Goal: Task Accomplishment & Management: Complete application form

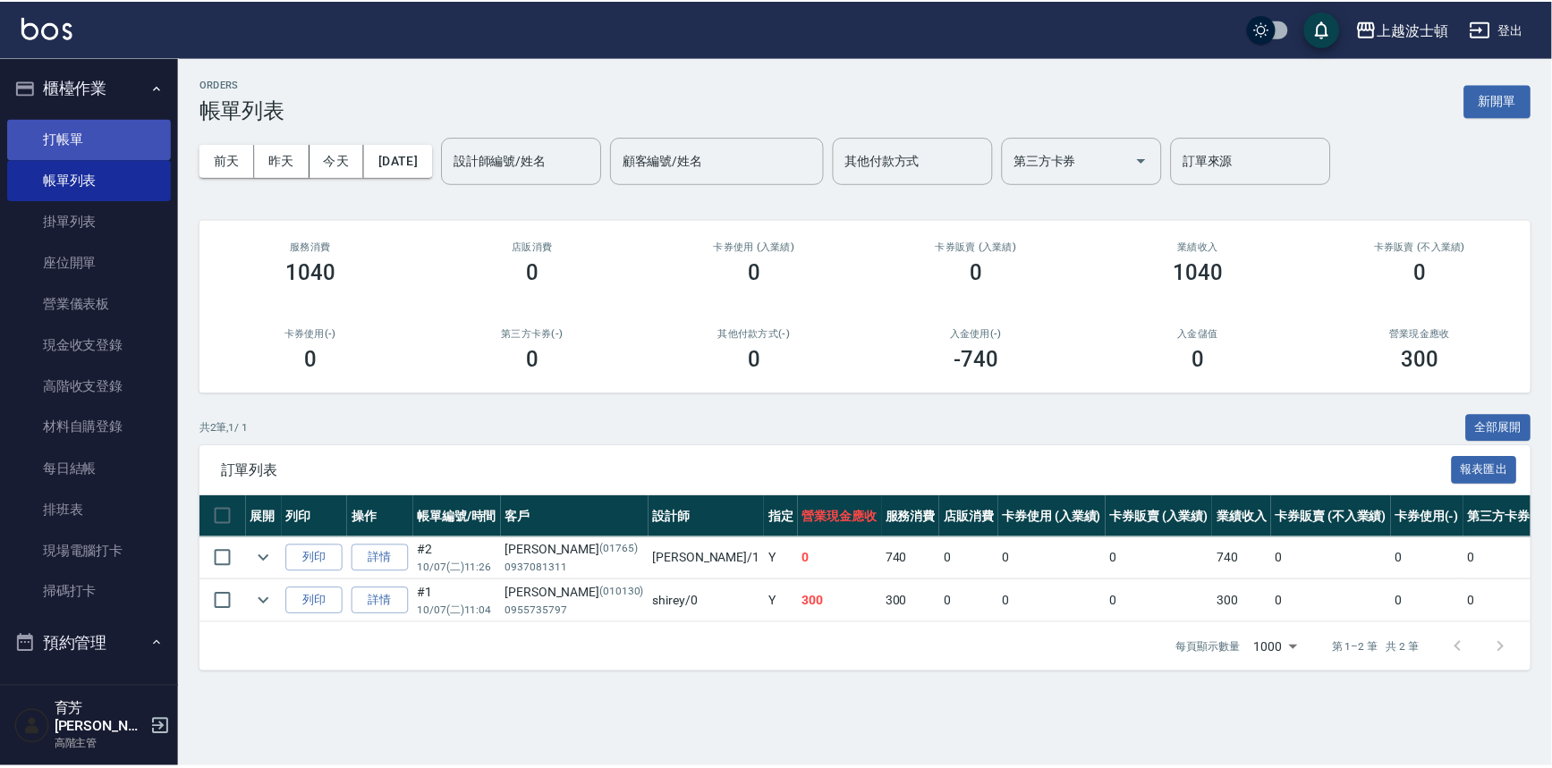
scroll to position [26, 0]
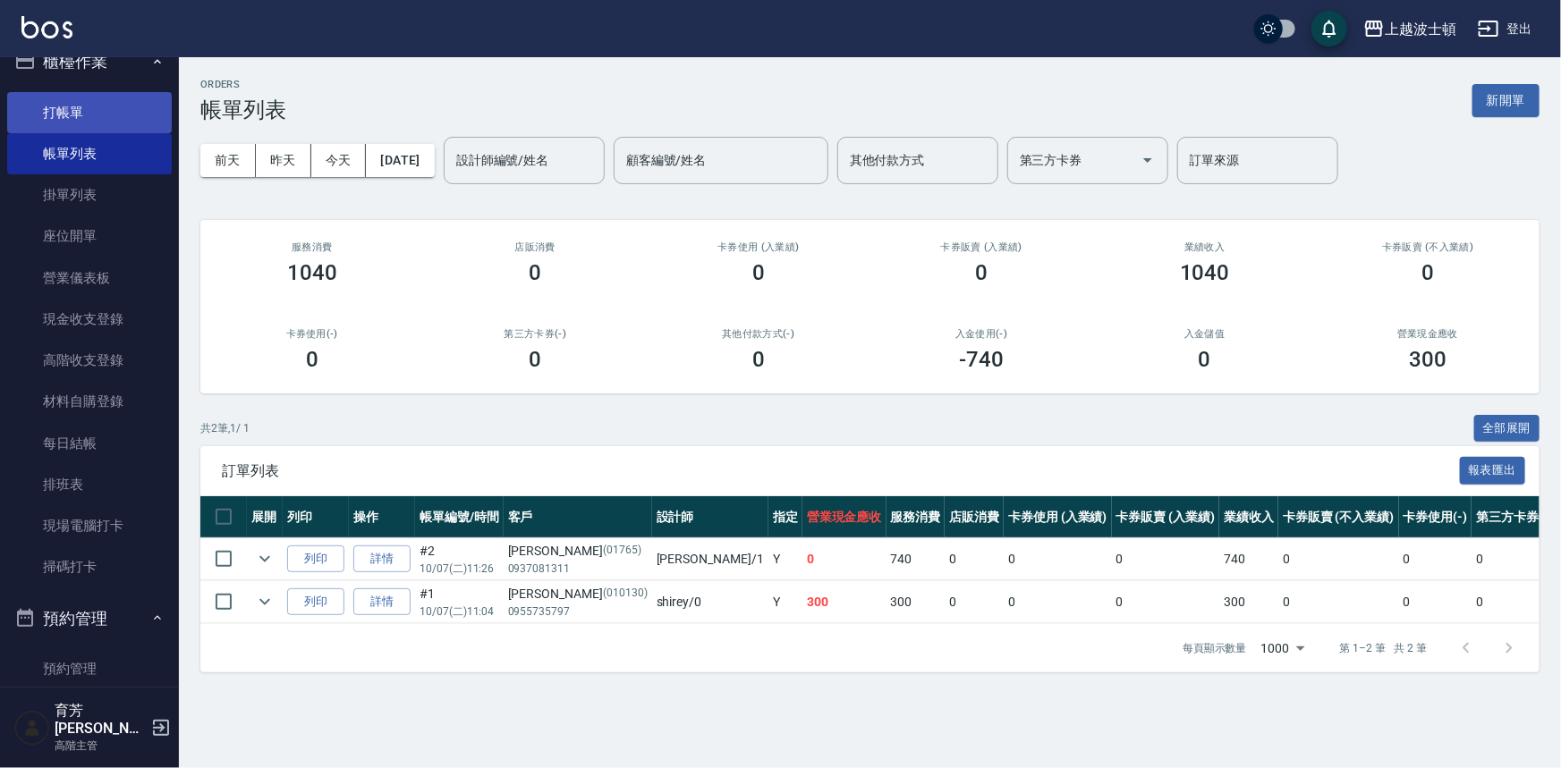
click at [68, 100] on link "打帳單" at bounding box center [89, 112] width 165 height 41
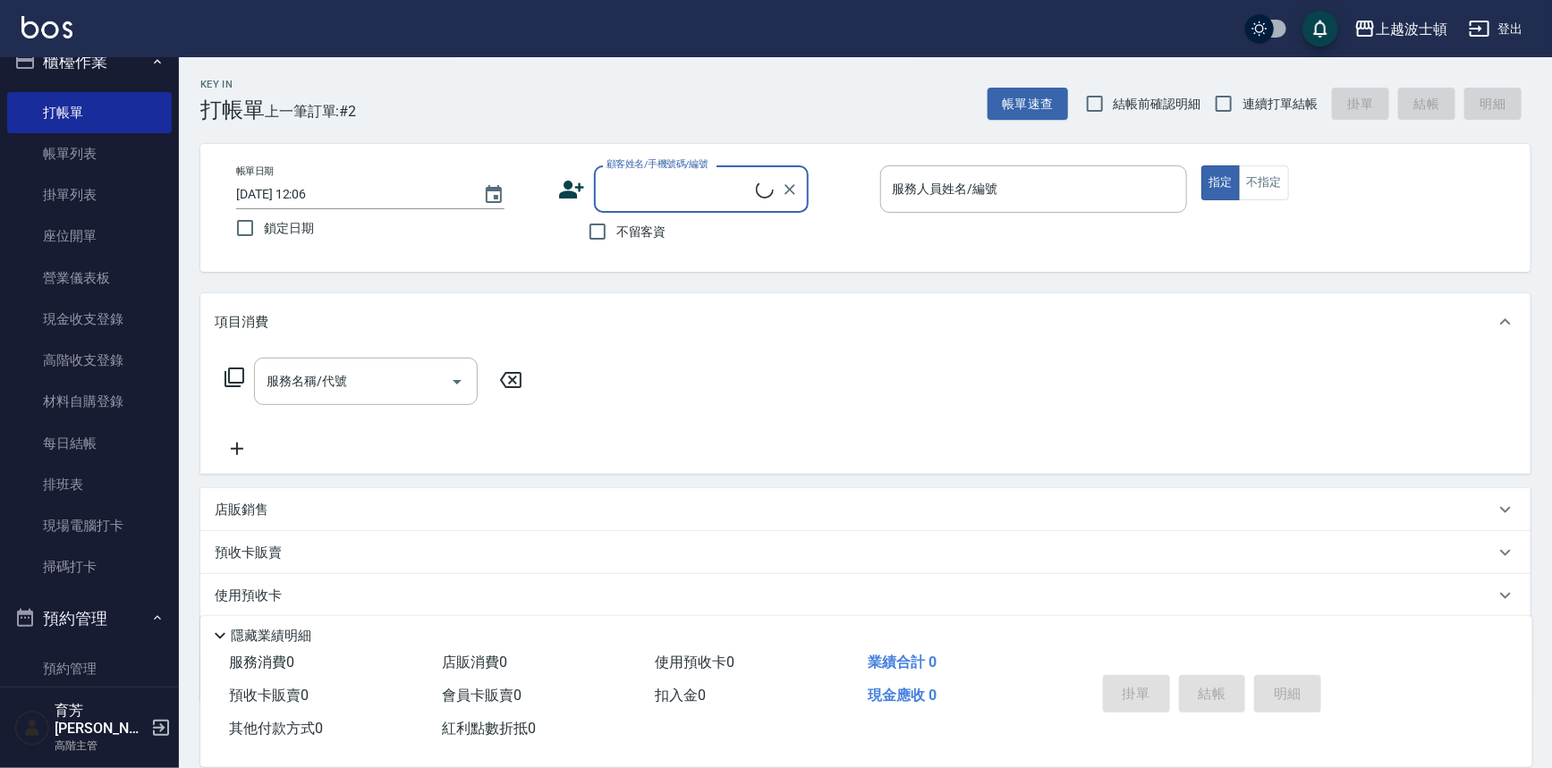
click at [701, 189] on input "顧客姓名/手機號碼/編號" at bounding box center [679, 189] width 154 height 31
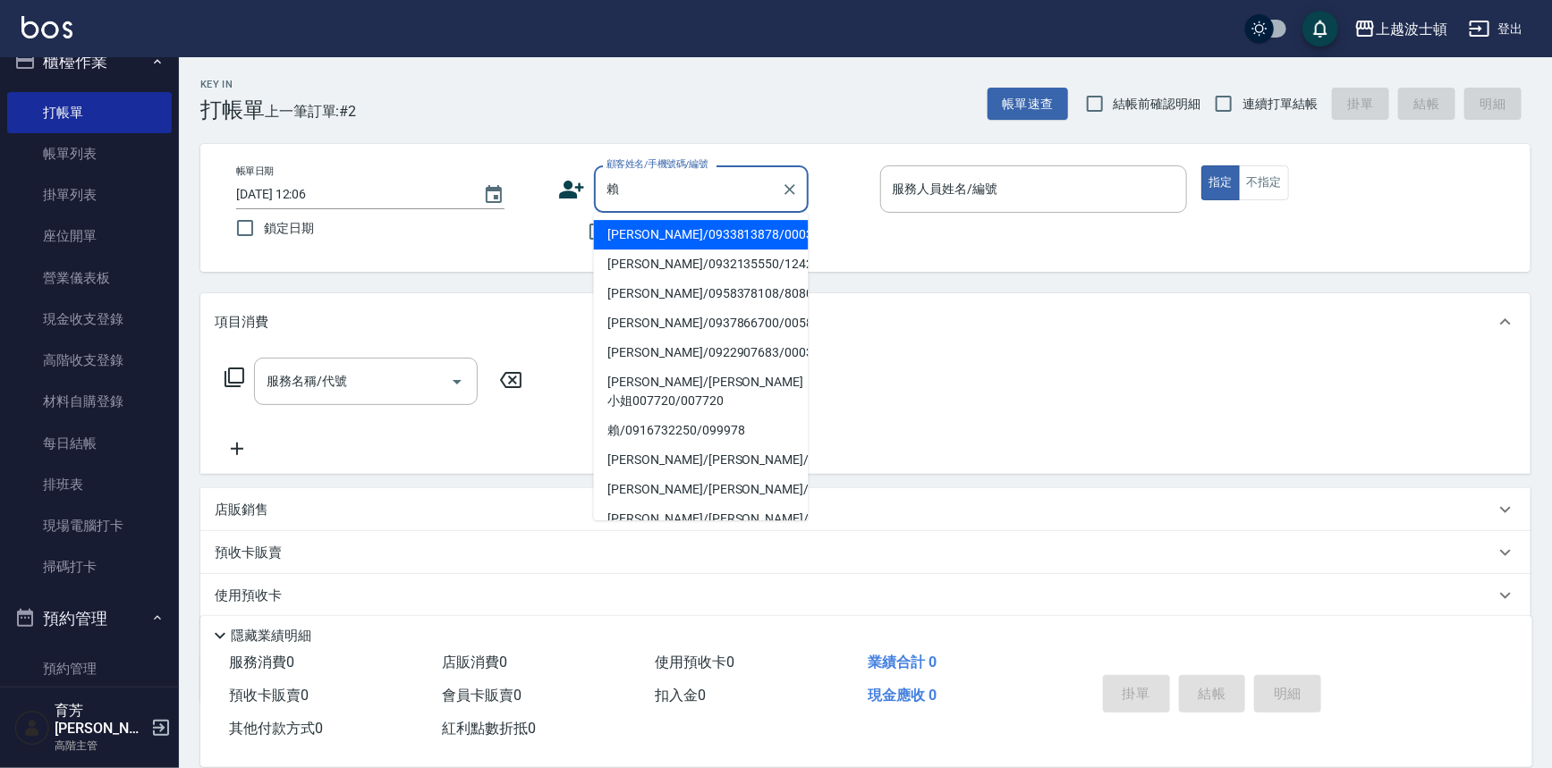
click at [671, 239] on li "[PERSON_NAME]/0933813878/0003" at bounding box center [701, 235] width 215 height 30
click at [642, 191] on input "[PERSON_NAME]/0933813878/0003" at bounding box center [688, 189] width 172 height 31
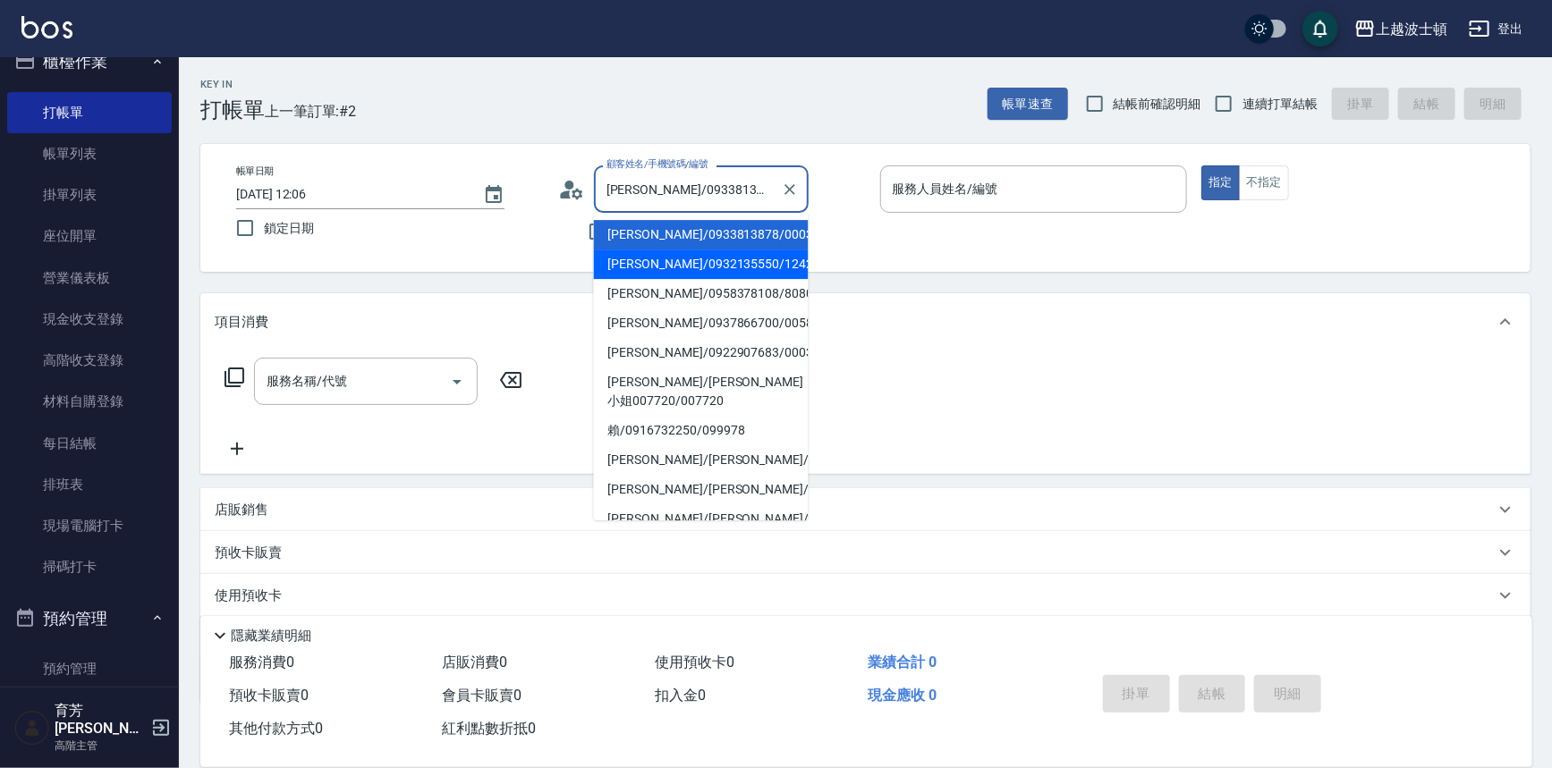
click at [641, 270] on li "[PERSON_NAME]/0932135550/1242" at bounding box center [701, 265] width 215 height 30
type input "[PERSON_NAME]/0932135550/1242"
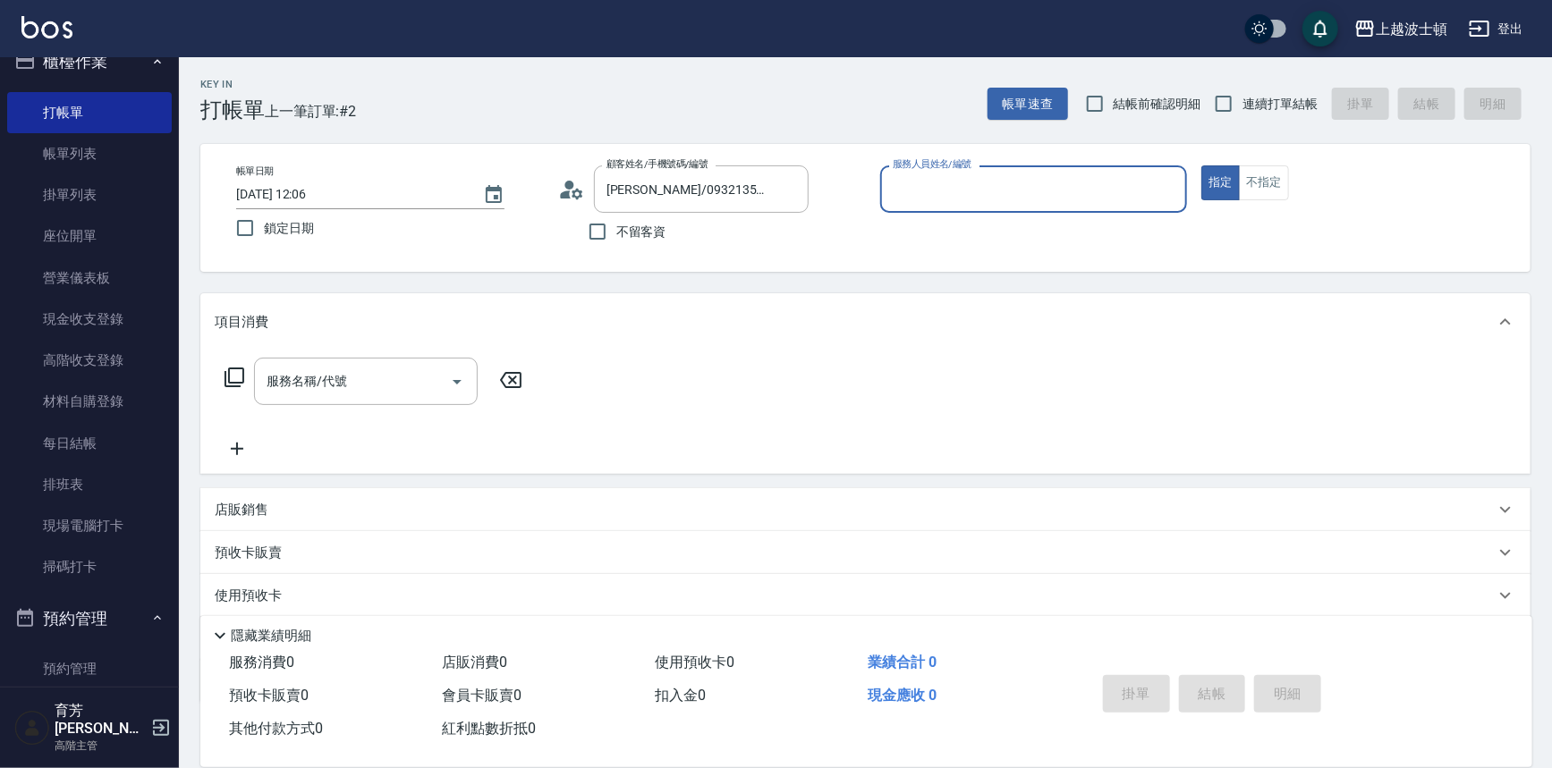
type input "[PERSON_NAME]-1"
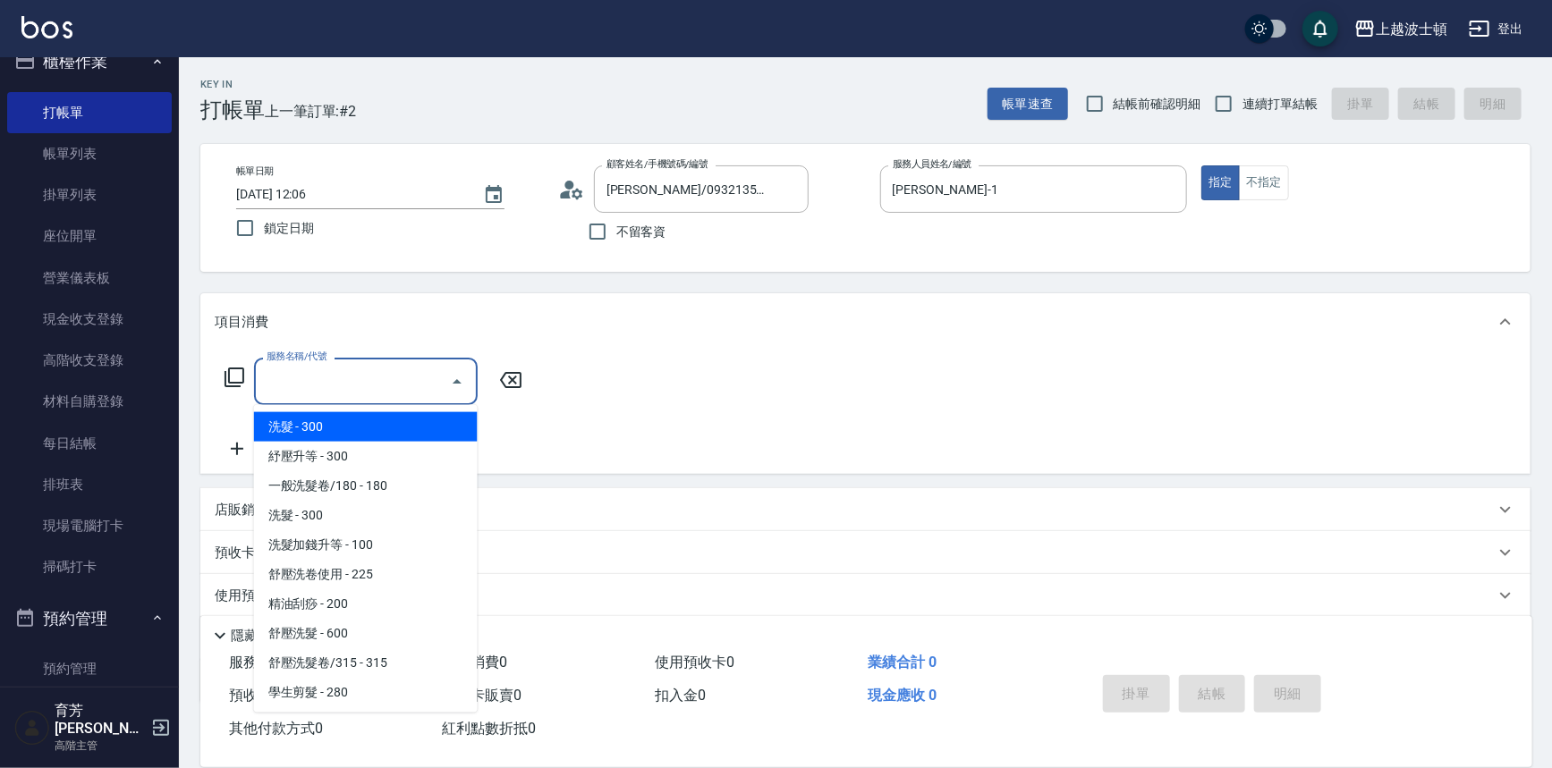
drag, startPoint x: 391, startPoint y: 369, endPoint x: 381, endPoint y: 369, distance: 9.9
click at [390, 369] on input "服務名稱/代號" at bounding box center [352, 381] width 181 height 31
click at [357, 425] on span "洗髮 - 300" at bounding box center [366, 427] width 224 height 30
type input "洗髮(201)"
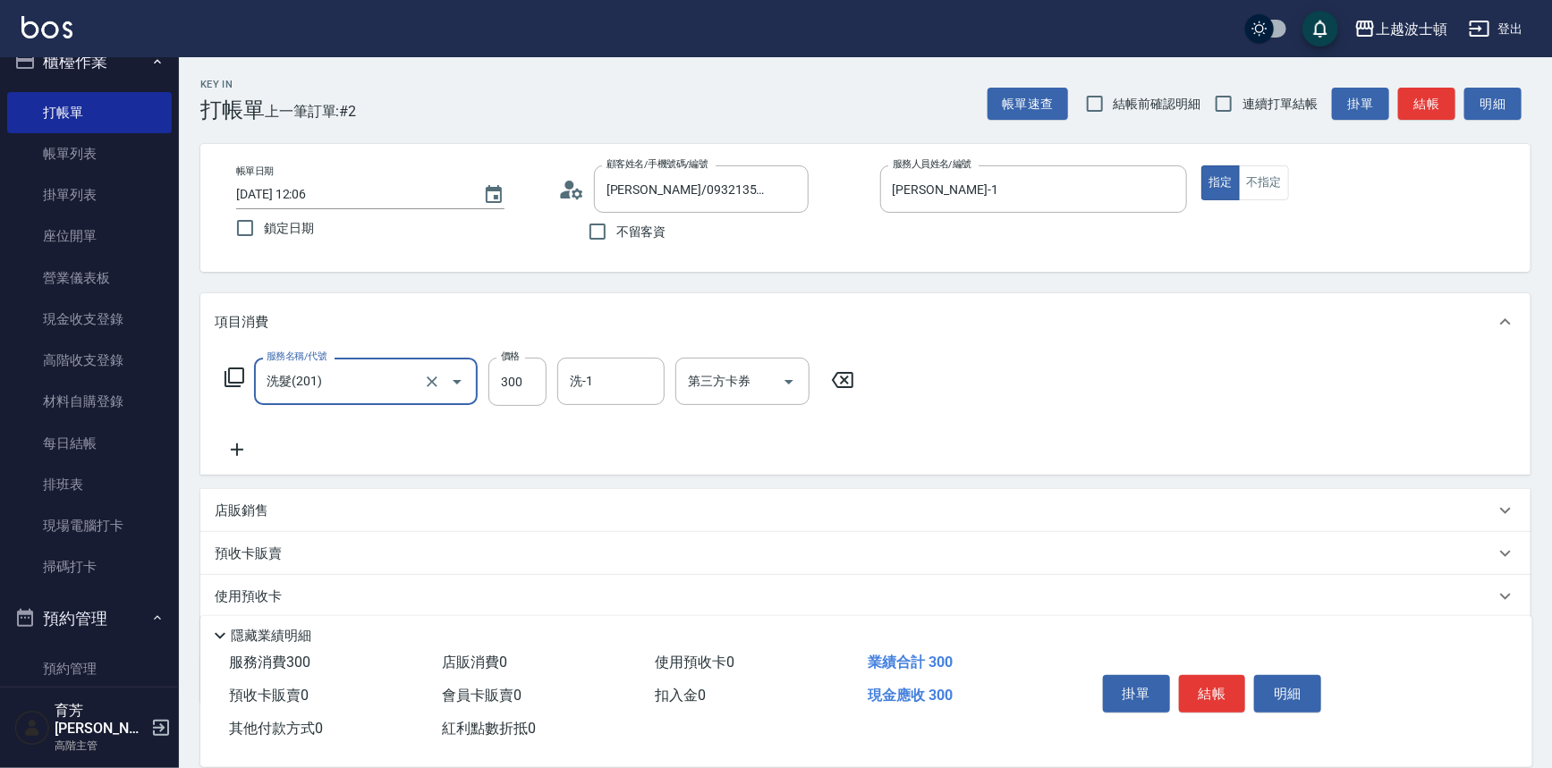
click at [238, 453] on icon at bounding box center [237, 449] width 45 height 21
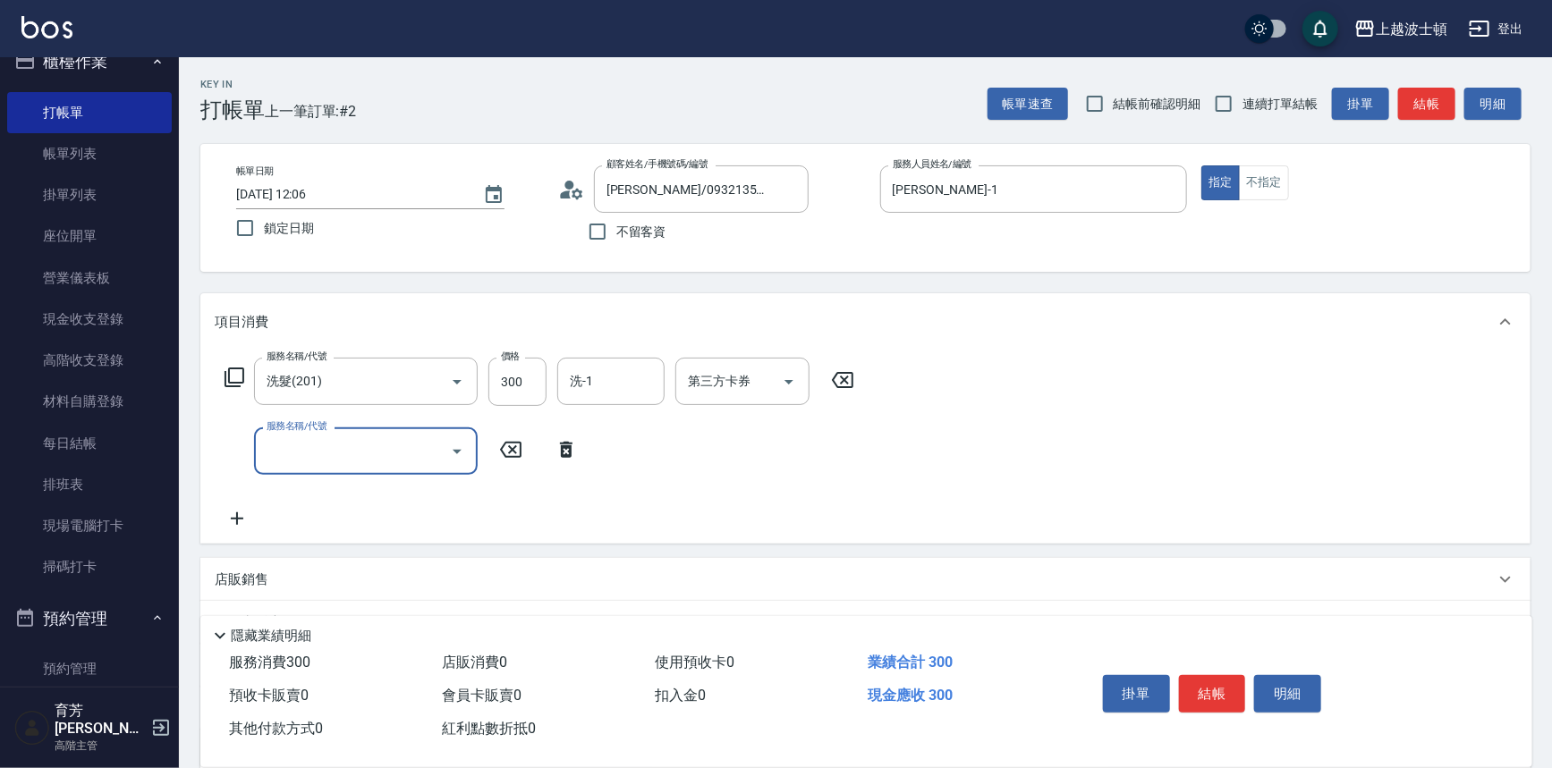
drag, startPoint x: 287, startPoint y: 452, endPoint x: 287, endPoint y: 434, distance: 17.9
click at [287, 438] on input "服務名稱/代號" at bounding box center [352, 451] width 181 height 31
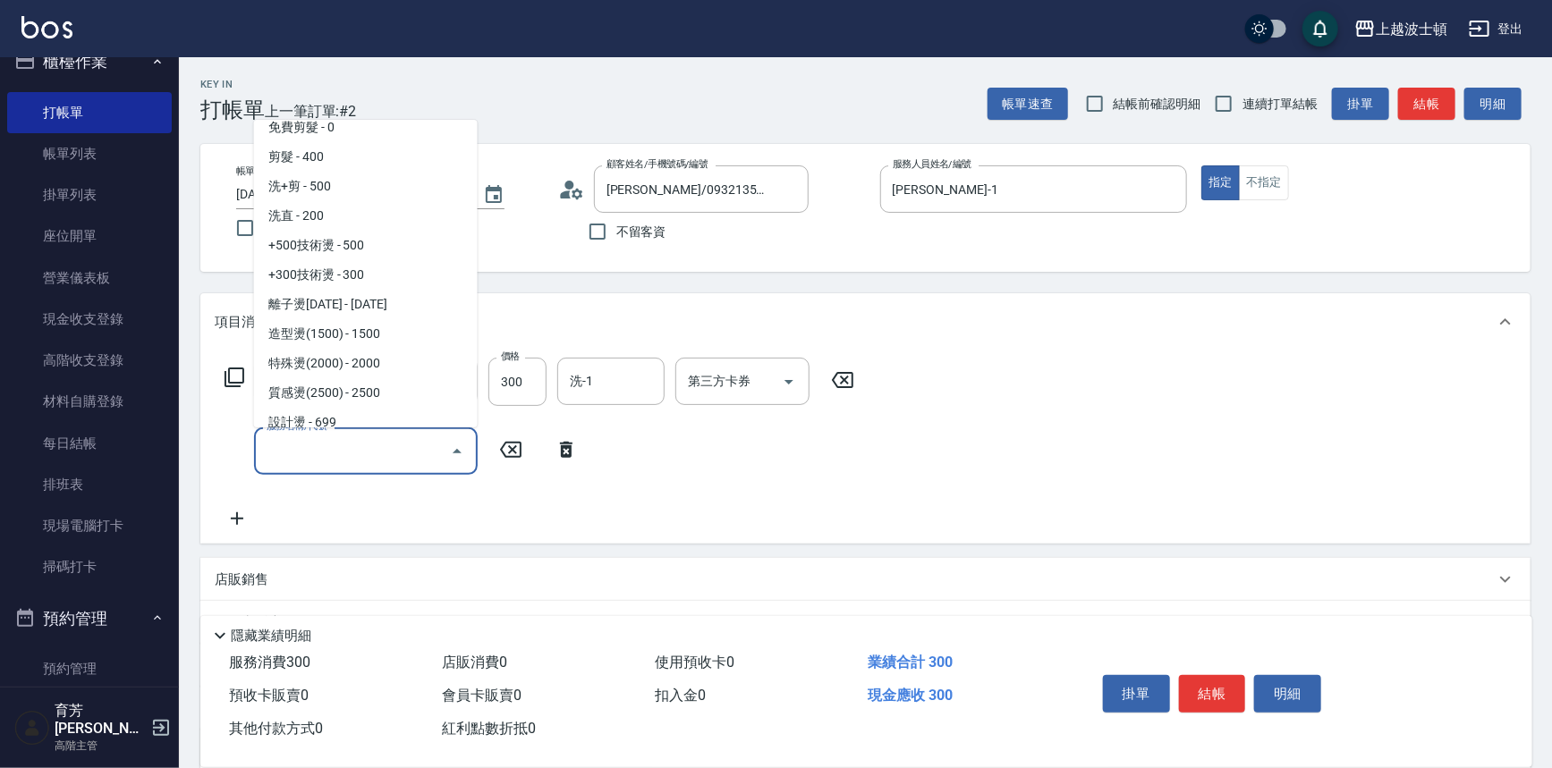
scroll to position [313, 0]
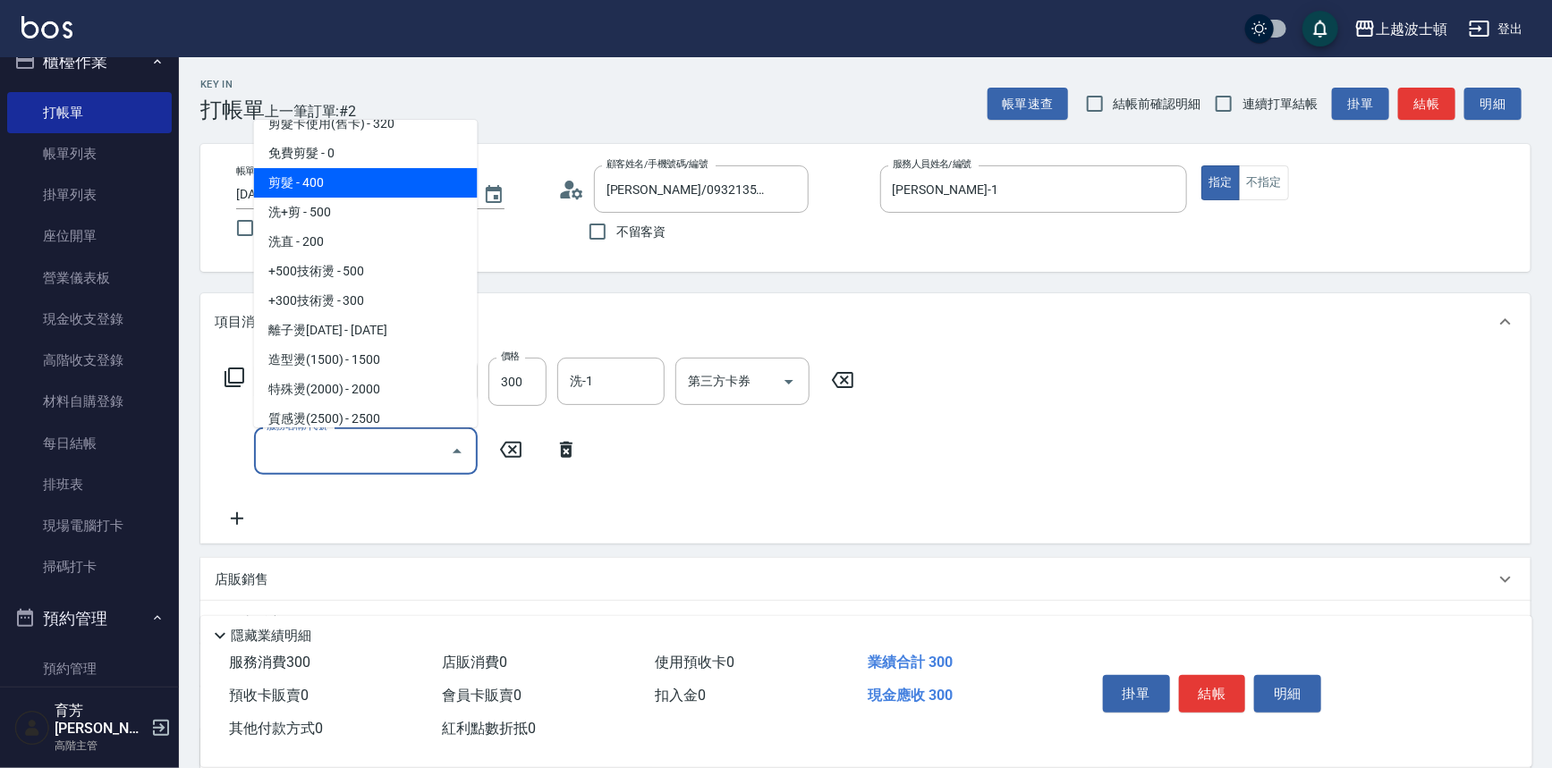
click at [403, 182] on span "剪髮 - 400" at bounding box center [366, 183] width 224 height 30
type input "剪髮(305)"
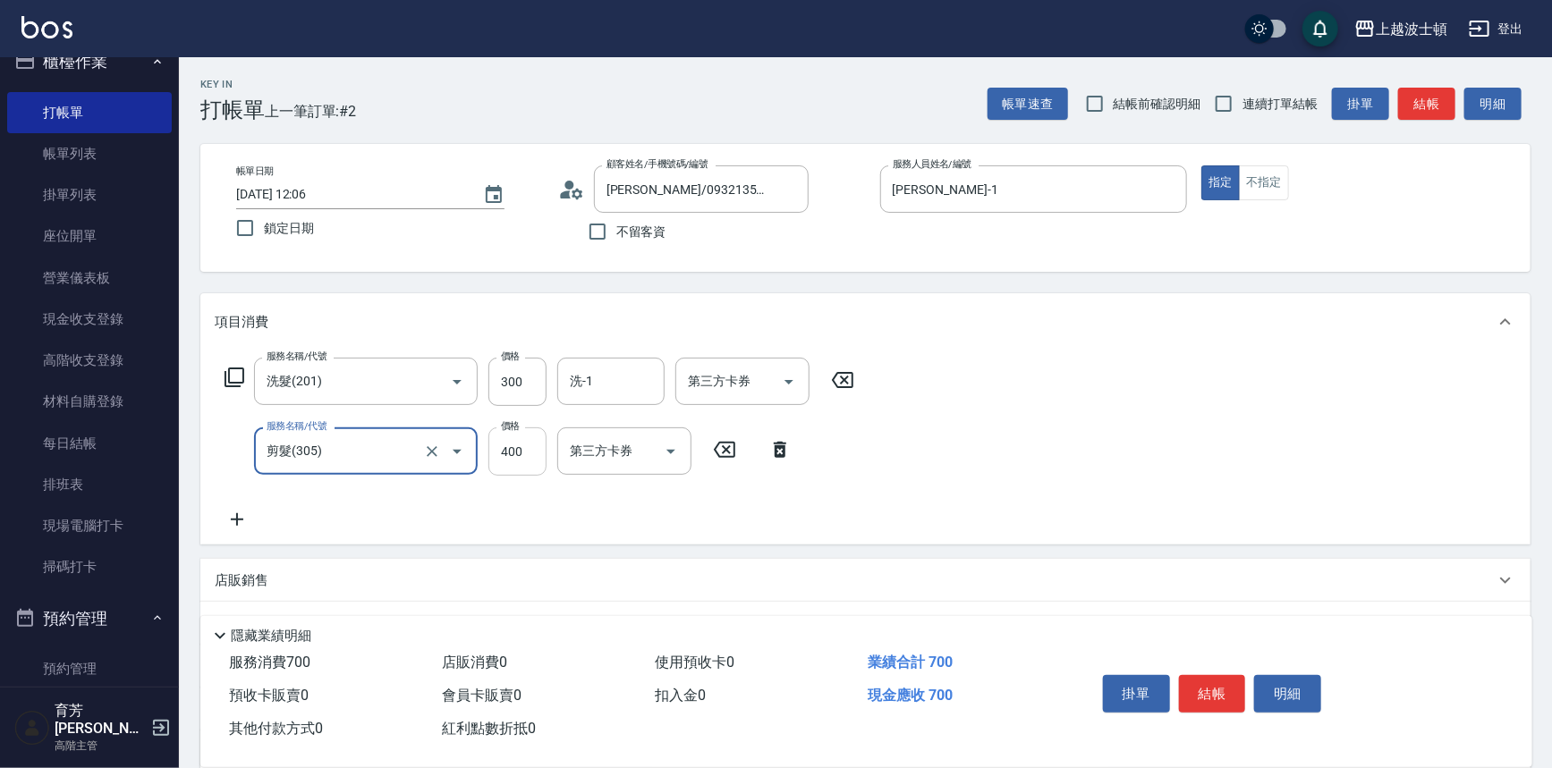
click at [524, 458] on input "400" at bounding box center [517, 452] width 58 height 48
type input "350"
click at [627, 392] on input "洗-1" at bounding box center [610, 381] width 91 height 31
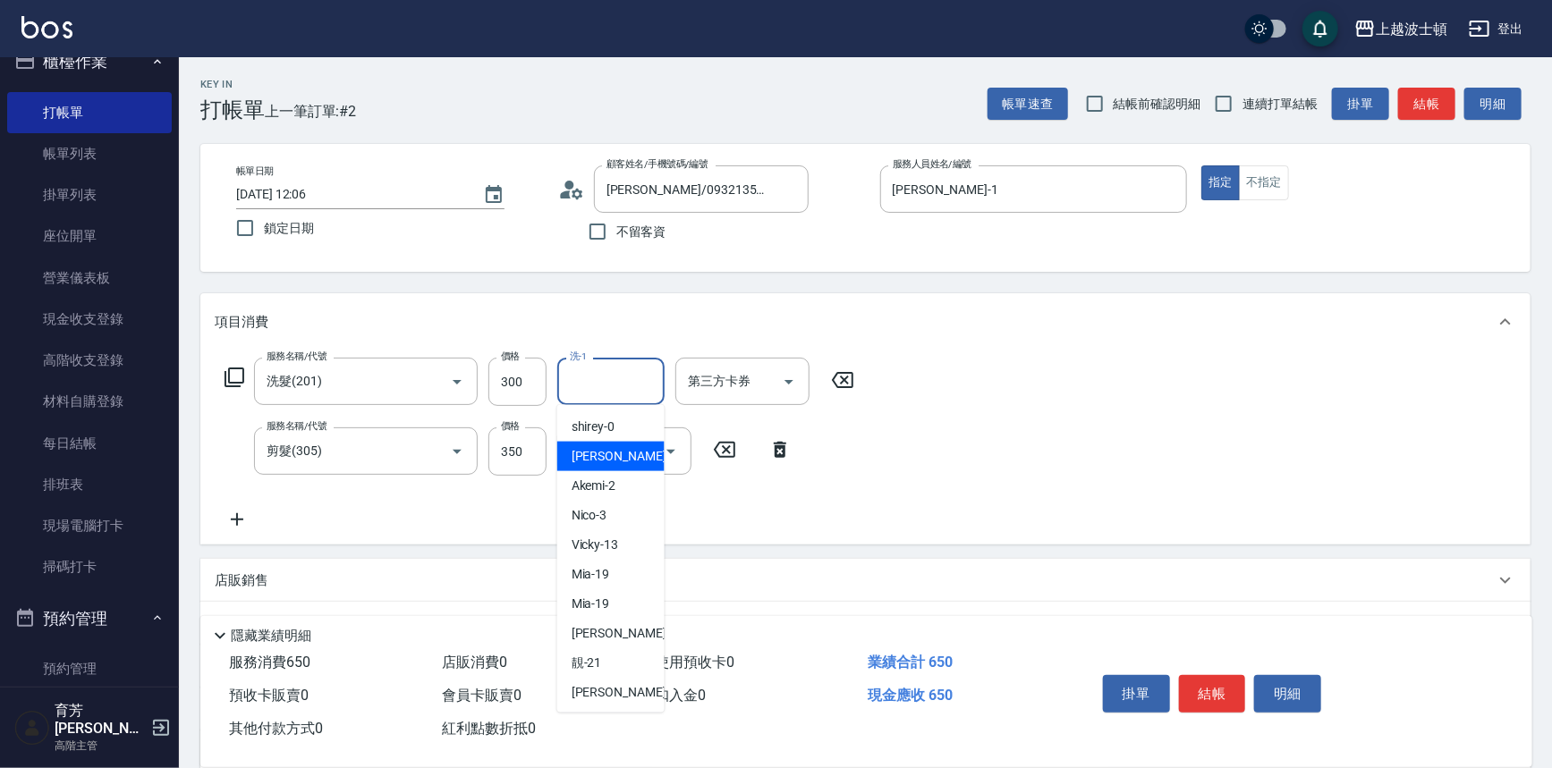
click at [606, 455] on span "[PERSON_NAME] -1" at bounding box center [625, 456] width 106 height 19
click at [603, 386] on input "[PERSON_NAME]-1" at bounding box center [597, 381] width 64 height 31
click at [606, 629] on span "燕如 -20" at bounding box center [628, 633] width 113 height 19
click at [614, 379] on input "燕如-20" at bounding box center [597, 381] width 64 height 31
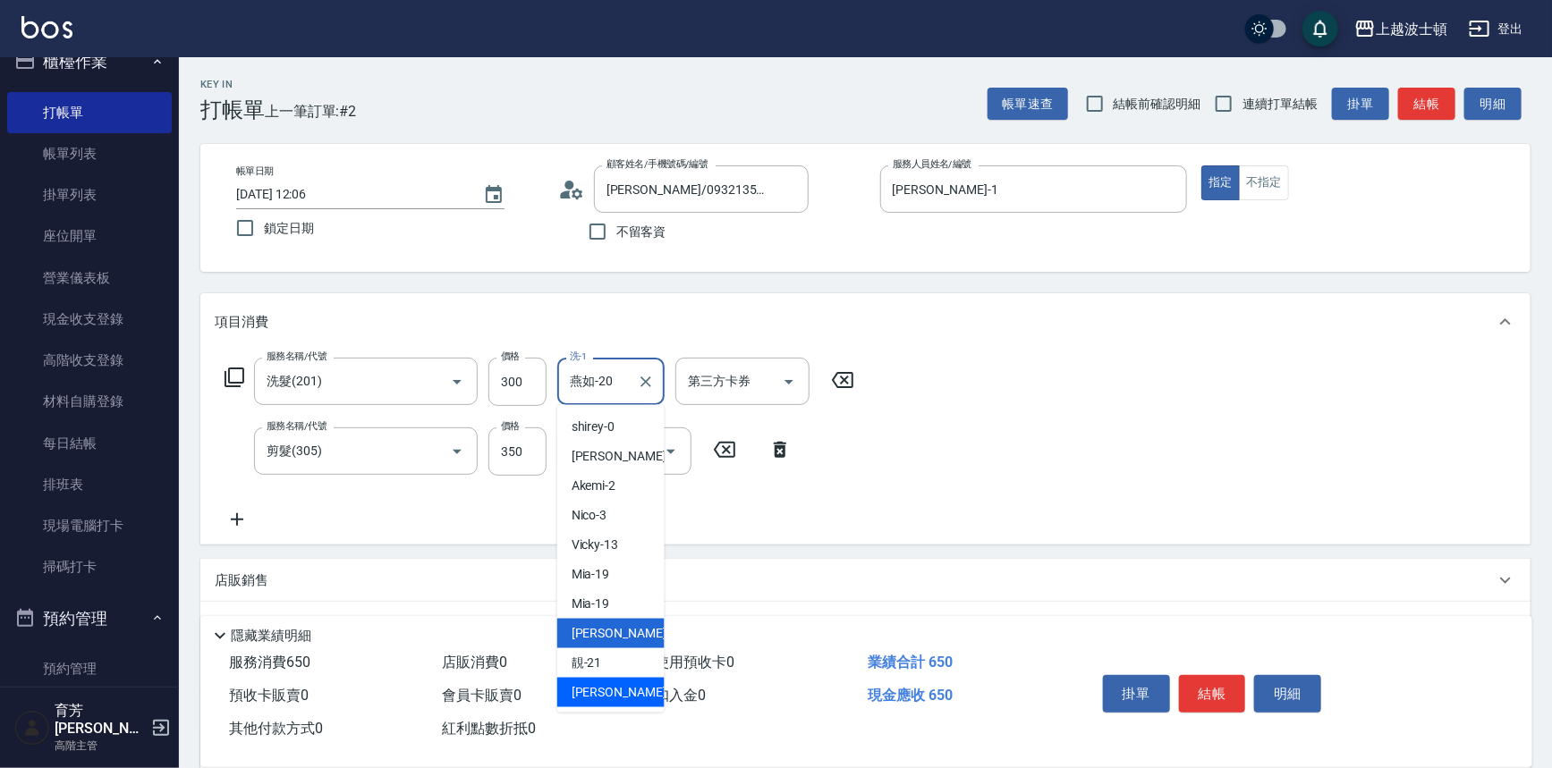
click at [624, 699] on div "雅如 -22" at bounding box center [610, 693] width 107 height 30
type input "[PERSON_NAME]-22"
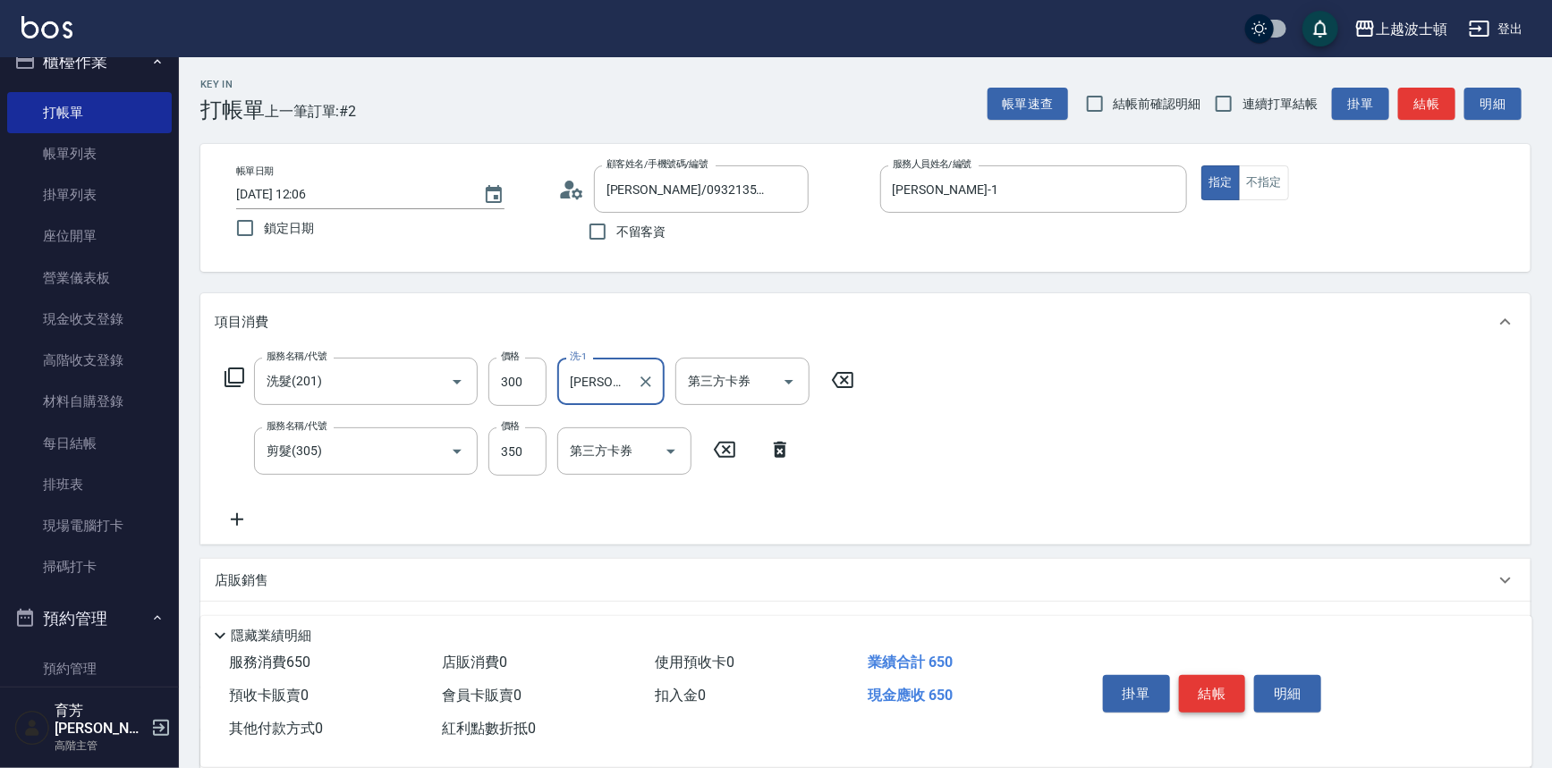
click at [1199, 683] on button "結帳" at bounding box center [1212, 694] width 67 height 38
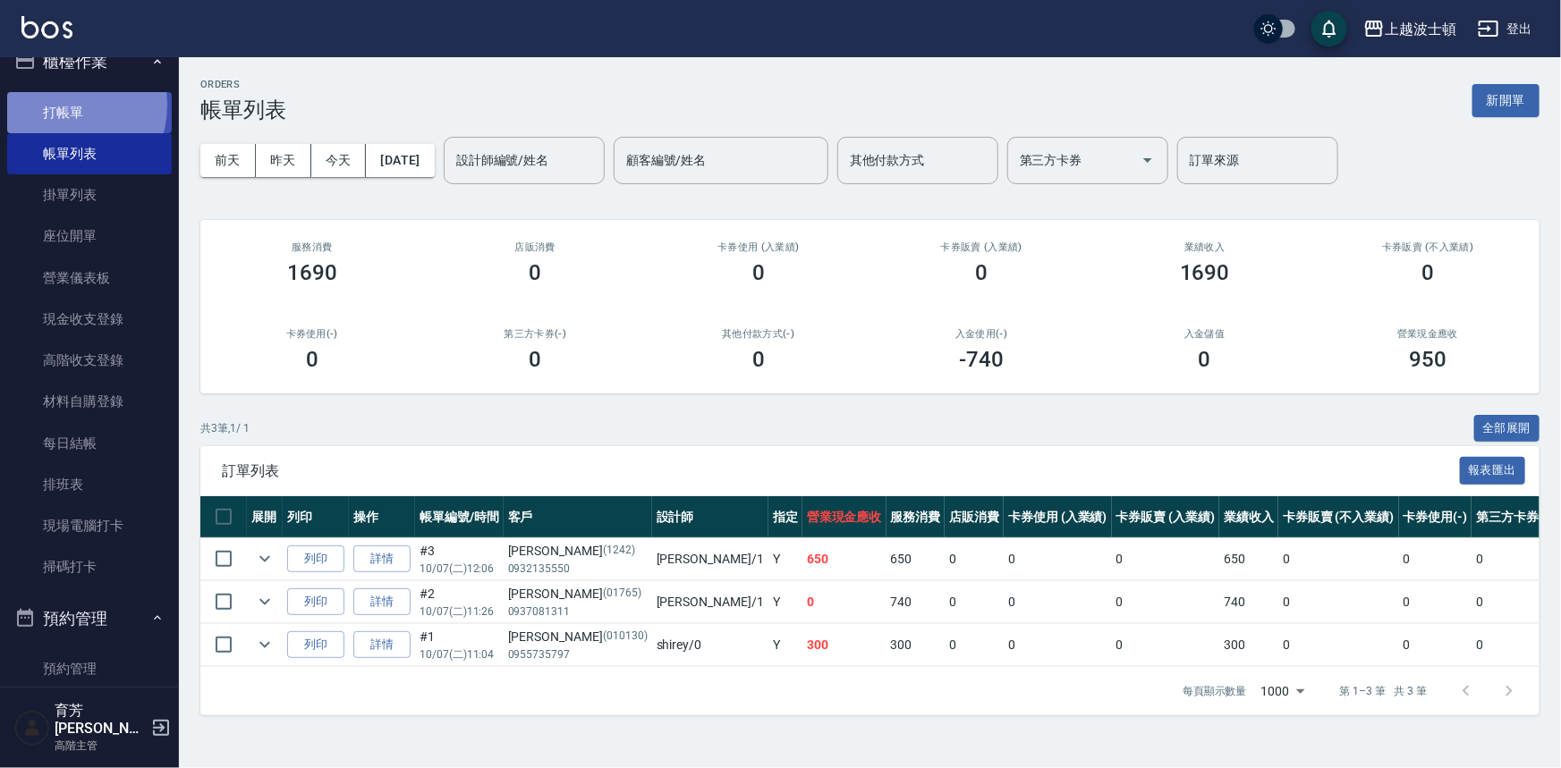
click at [62, 105] on link "打帳單" at bounding box center [89, 112] width 165 height 41
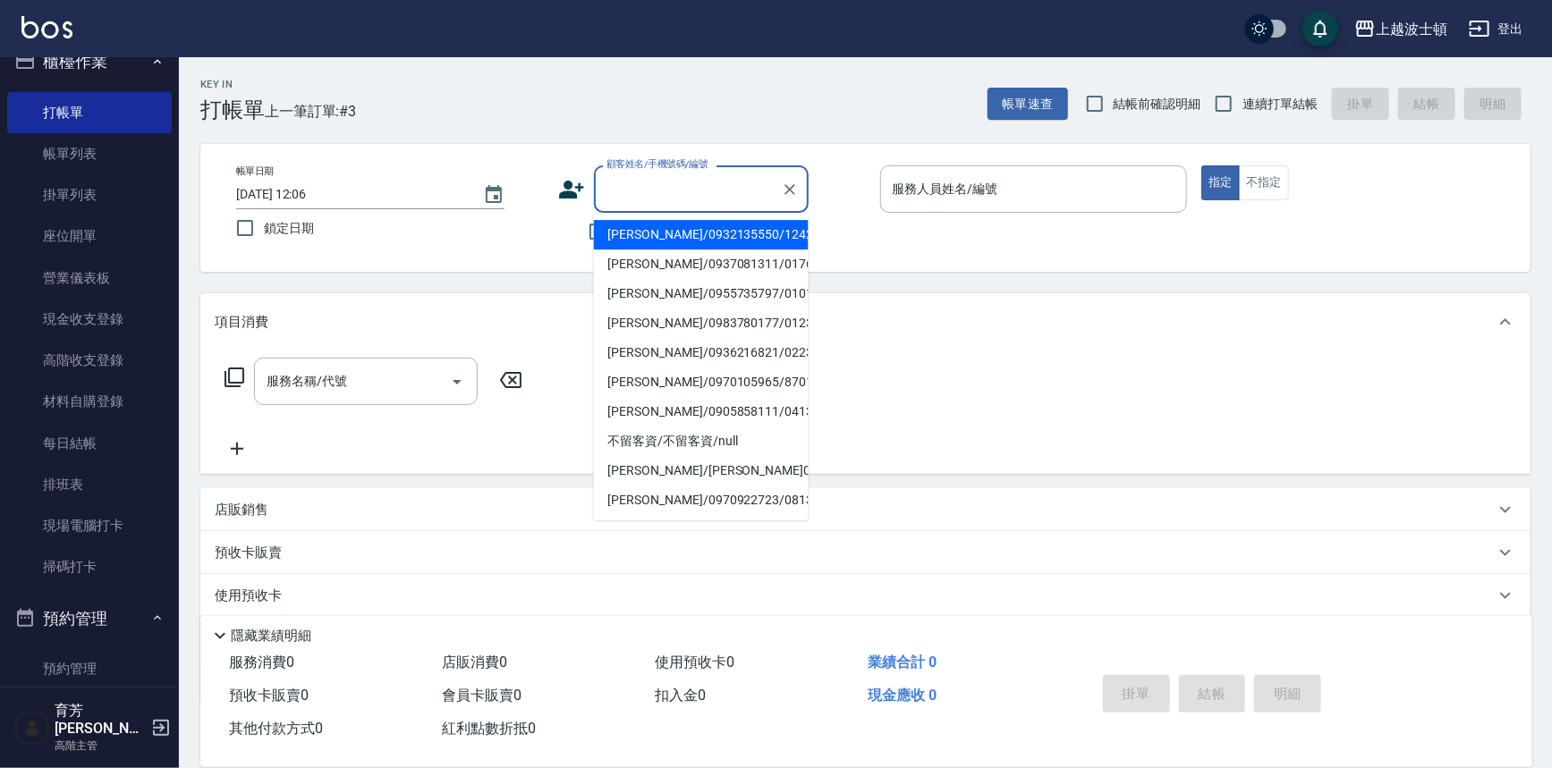
click at [621, 182] on input "顧客姓名/手機號碼/編號" at bounding box center [688, 189] width 172 height 31
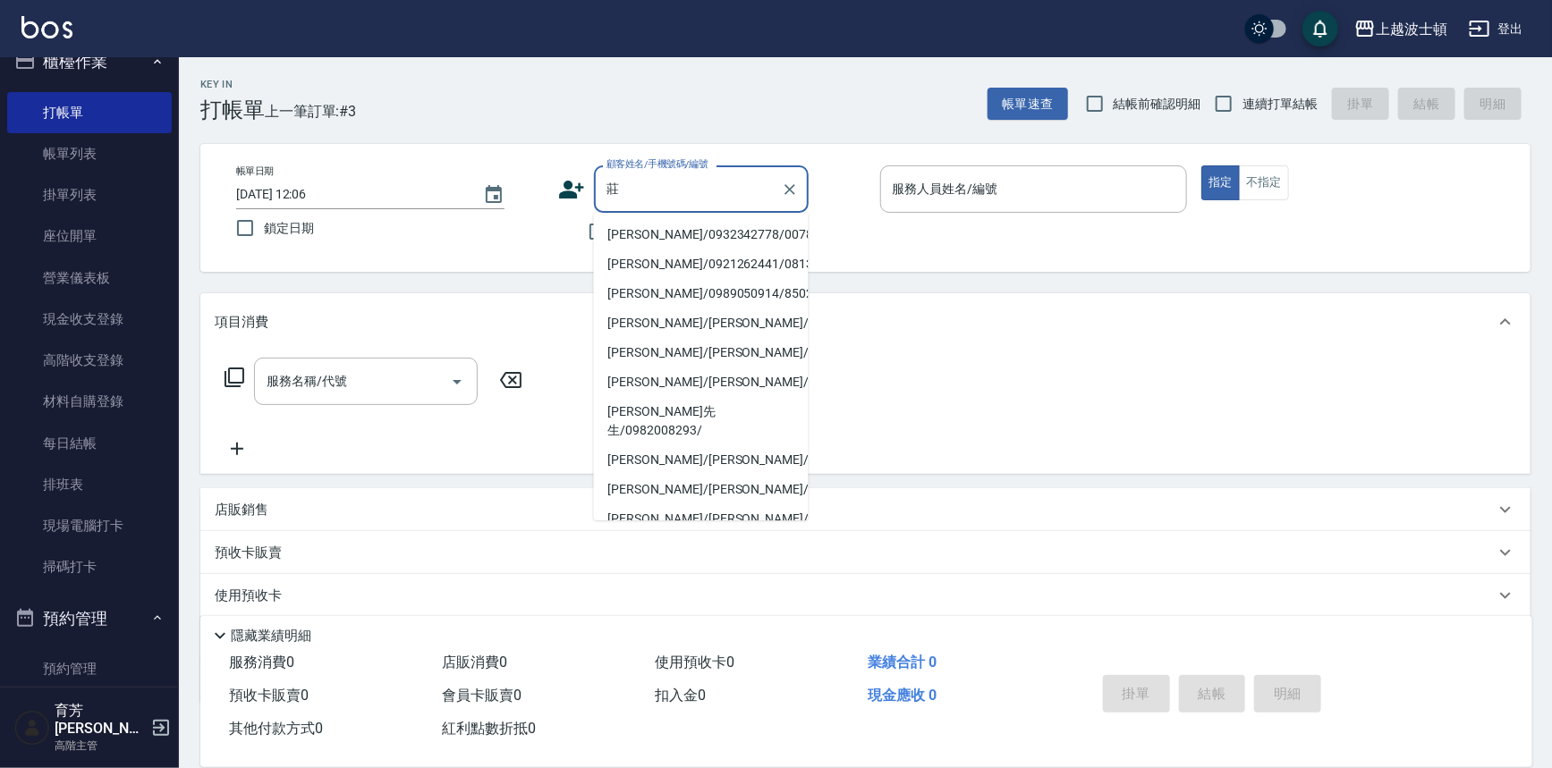
click at [660, 235] on li "[PERSON_NAME]/0932342778/00788" at bounding box center [701, 235] width 215 height 30
type input "[PERSON_NAME]/0932342778/00788"
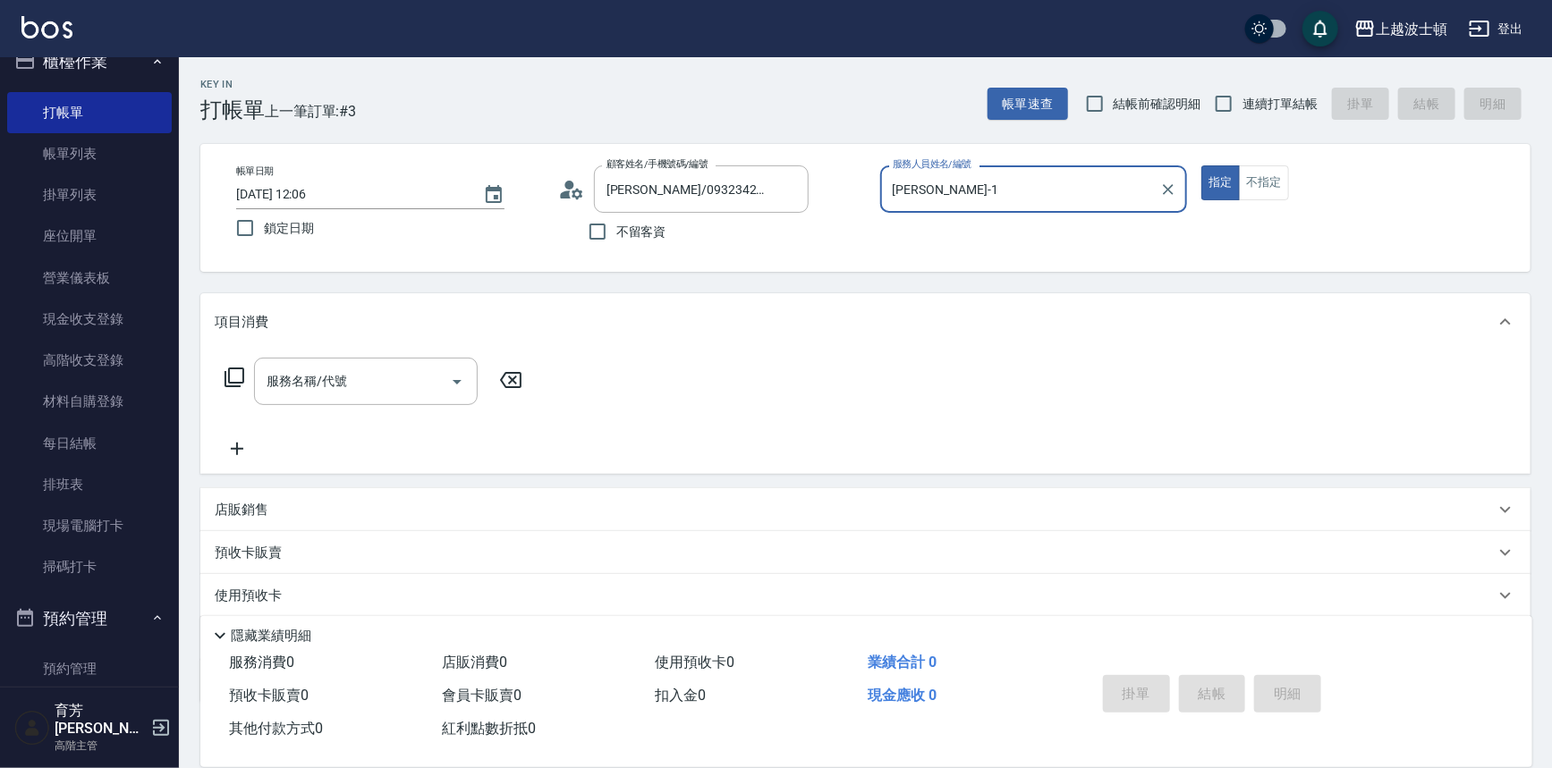
type input "[PERSON_NAME]-1"
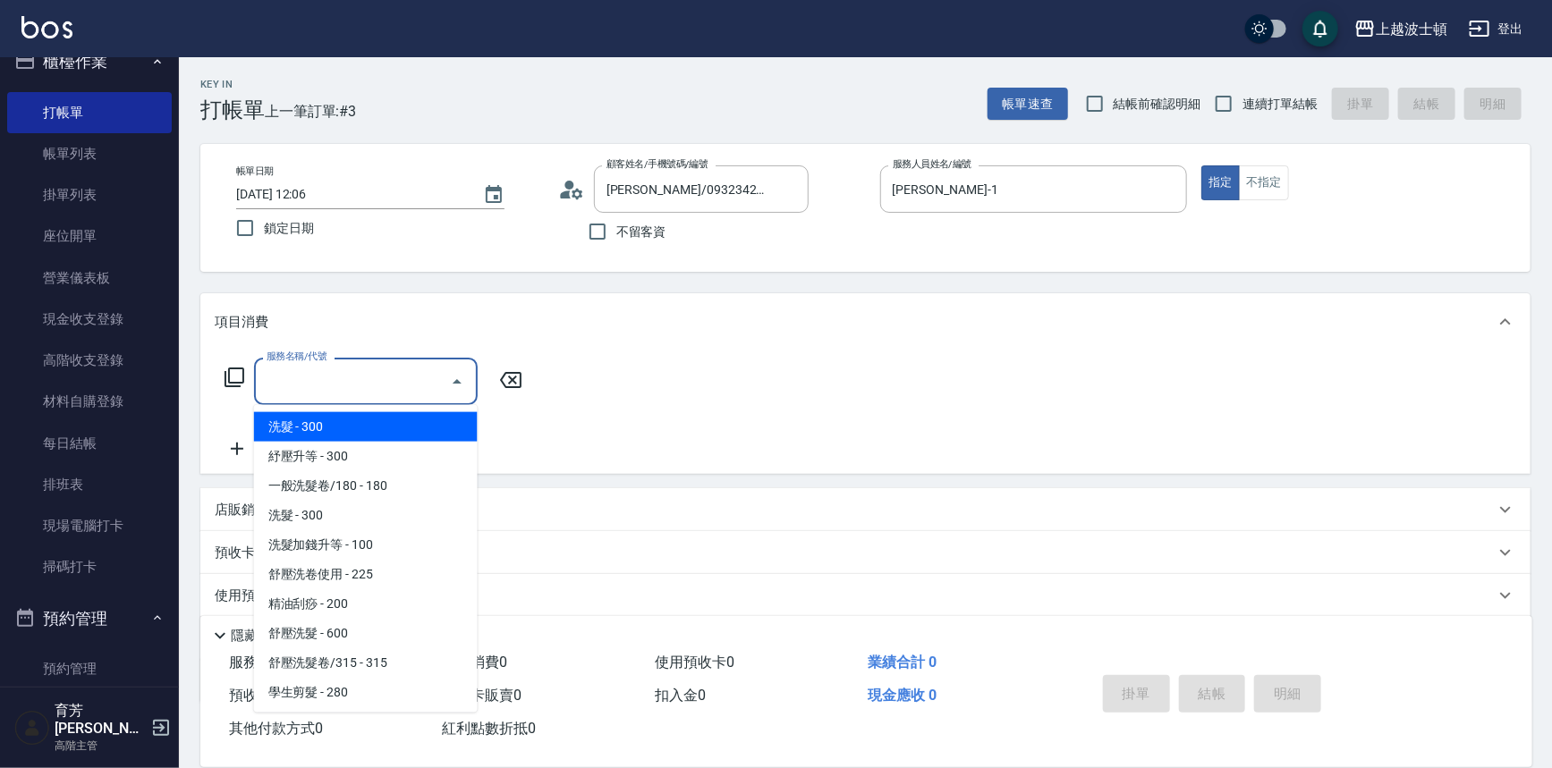
click at [307, 384] on input "服務名稱/代號" at bounding box center [352, 381] width 181 height 31
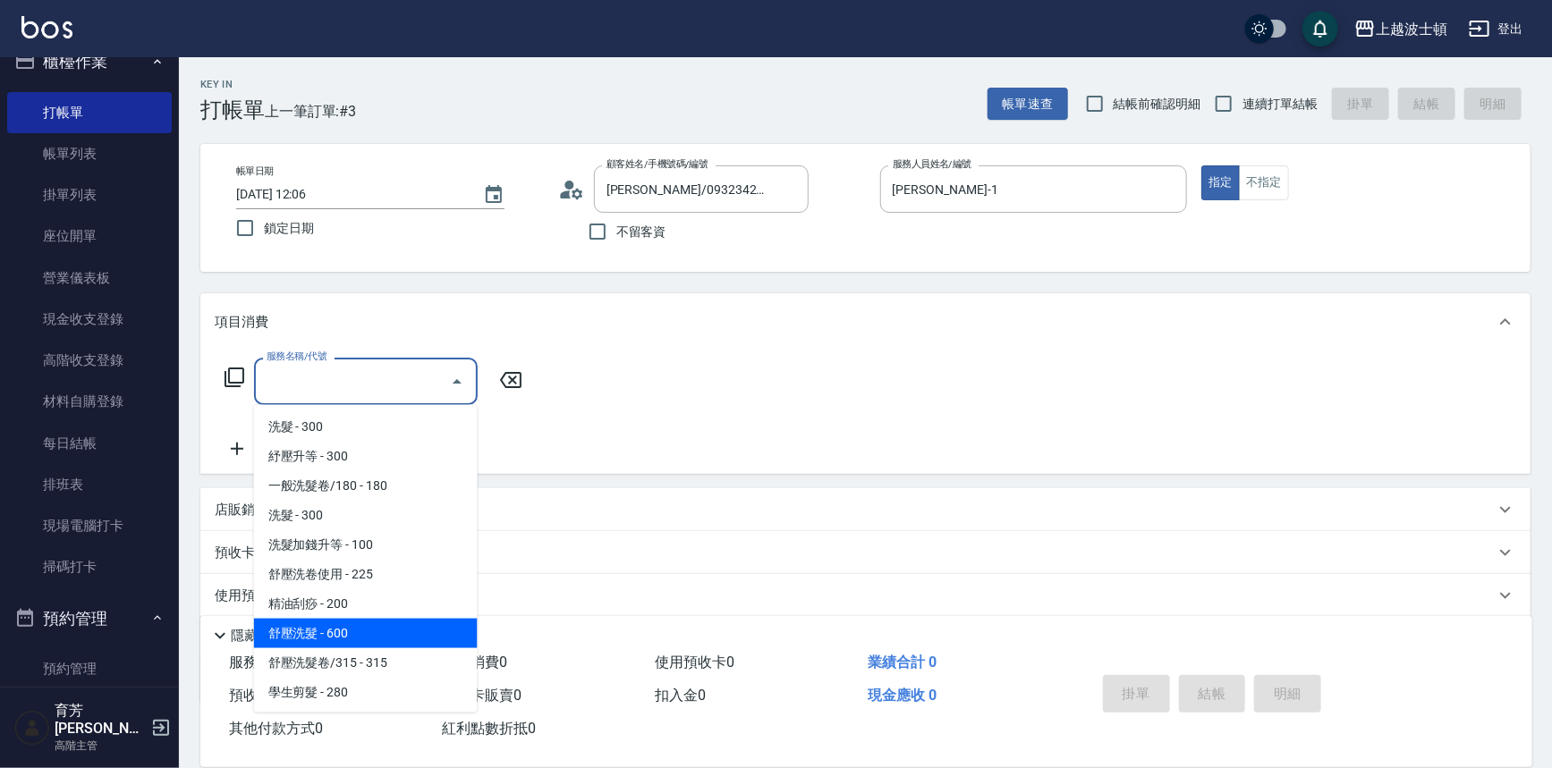
click at [349, 627] on span "舒壓洗髮 - 600" at bounding box center [366, 634] width 224 height 30
type input "舒壓洗髮(211)"
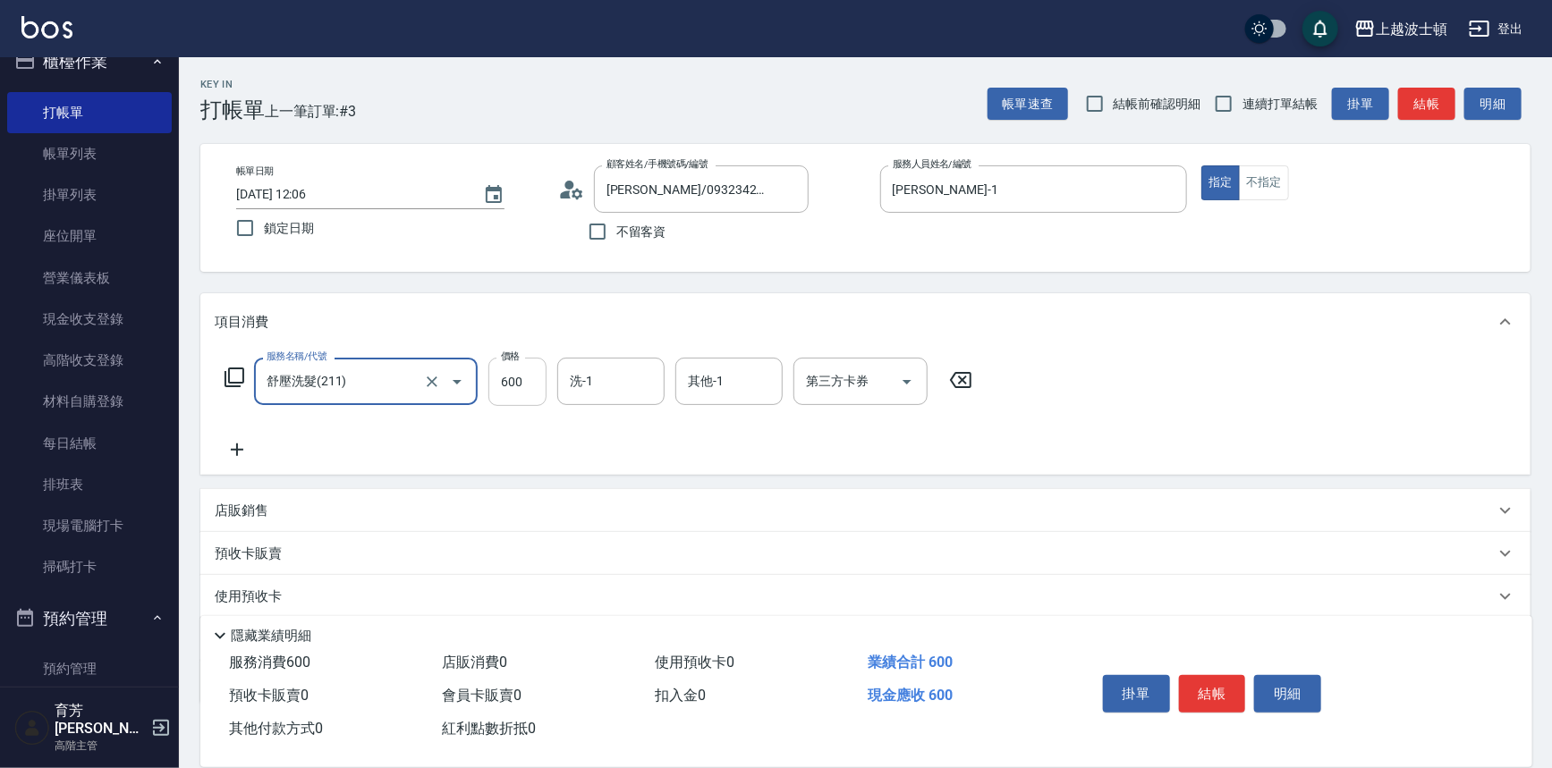
click at [513, 377] on input "600" at bounding box center [517, 382] width 58 height 48
type input "540"
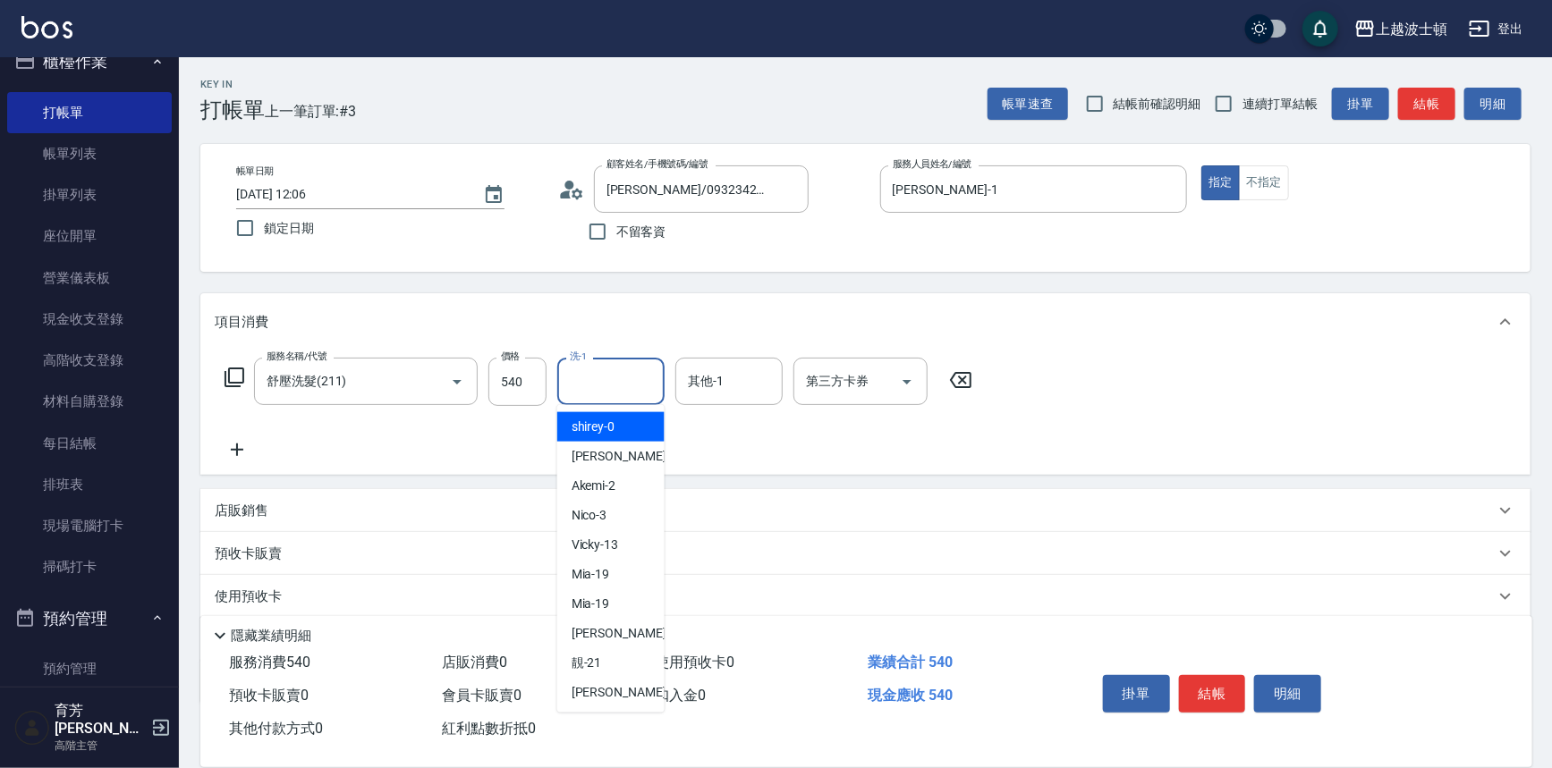
drag, startPoint x: 572, startPoint y: 372, endPoint x: 564, endPoint y: 365, distance: 11.5
click at [568, 369] on input "洗-1" at bounding box center [610, 381] width 91 height 31
drag, startPoint x: 595, startPoint y: 698, endPoint x: 670, endPoint y: 547, distance: 168.0
click at [595, 698] on span "雅如 -22" at bounding box center [628, 692] width 113 height 19
type input "[PERSON_NAME]-22"
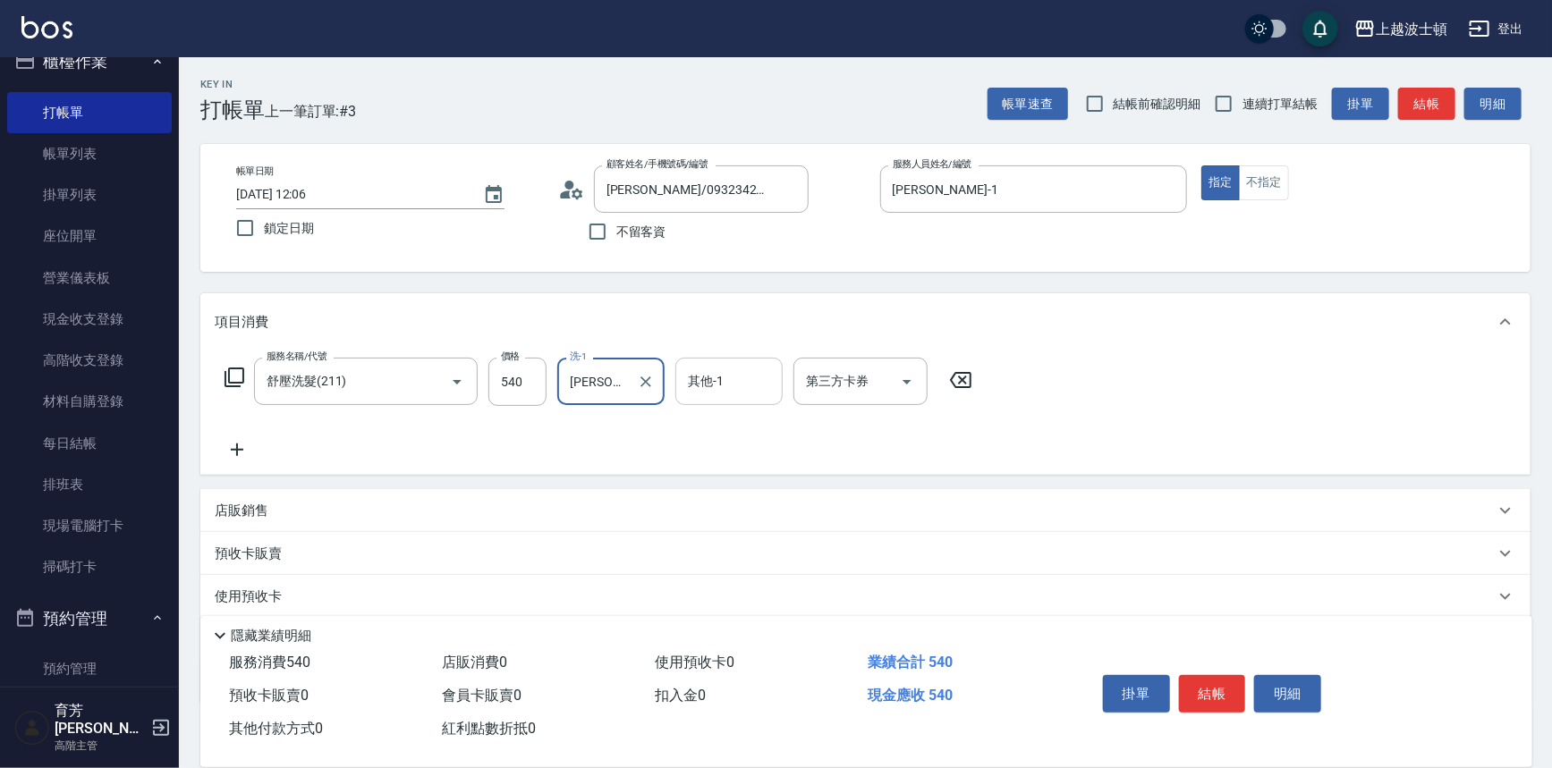
click at [709, 386] on input "其他-1" at bounding box center [728, 381] width 91 height 31
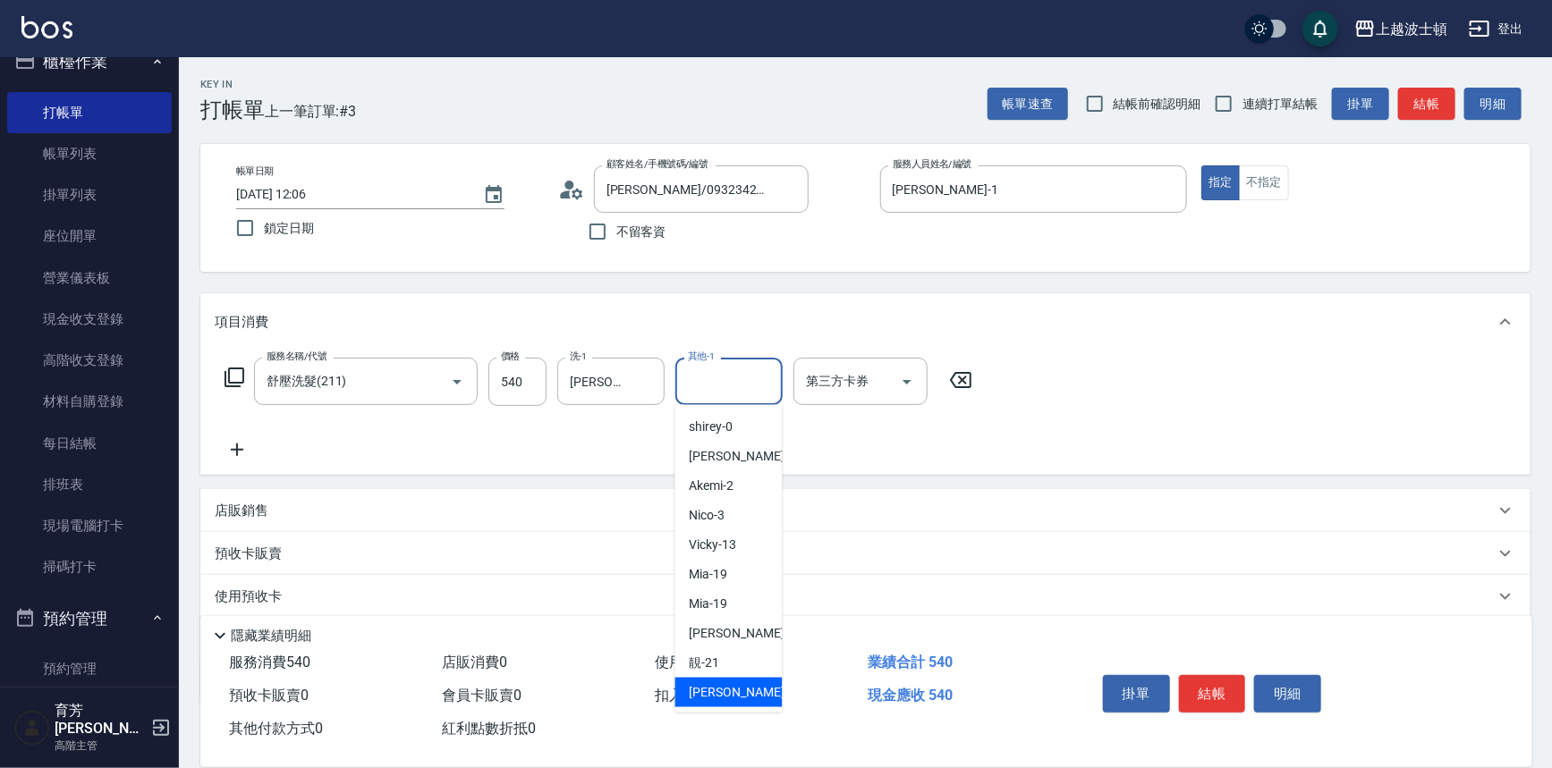
click at [717, 701] on span "雅如 -22" at bounding box center [746, 692] width 113 height 19
type input "[PERSON_NAME]-22"
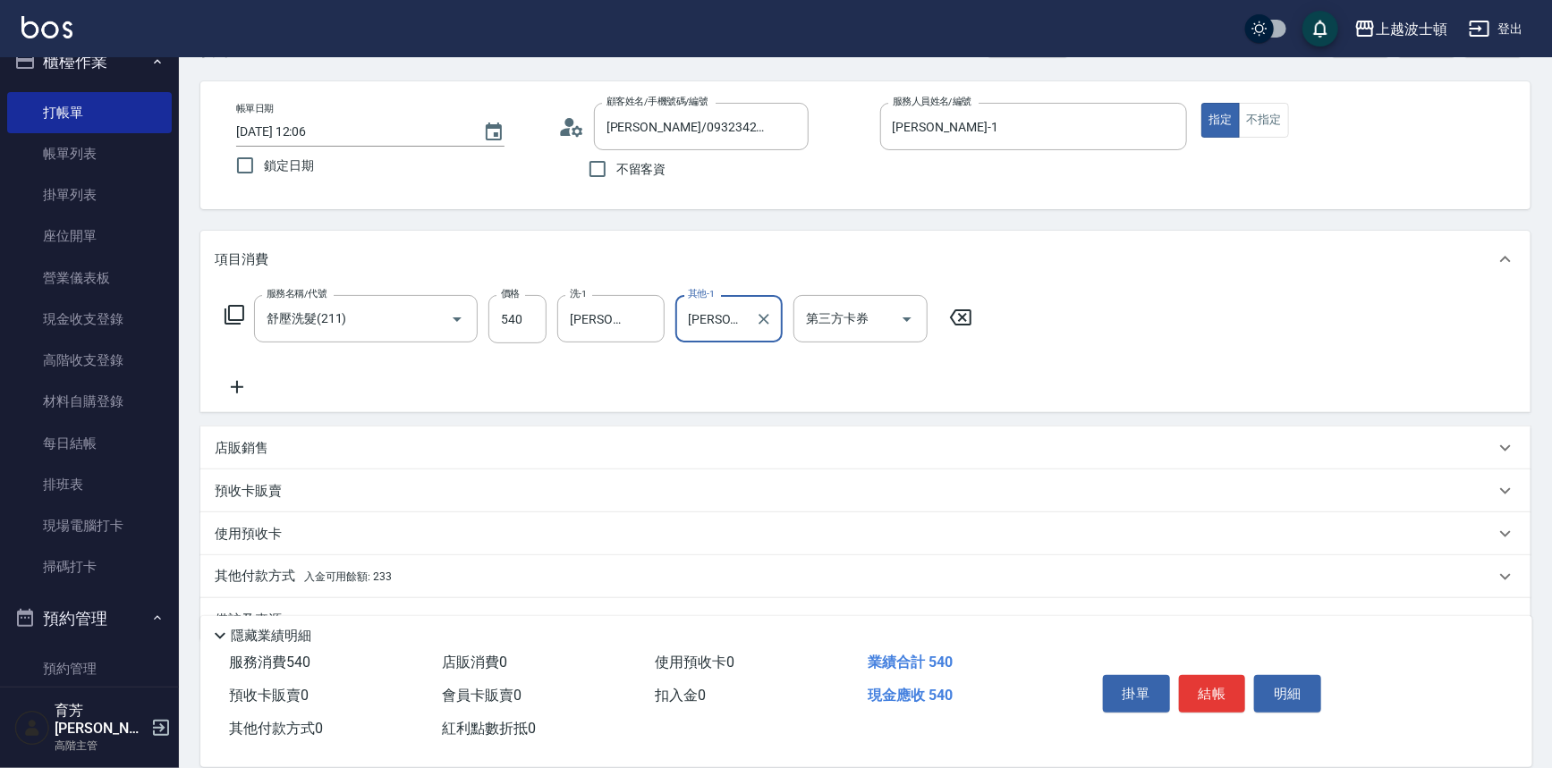
scroll to position [104, 0]
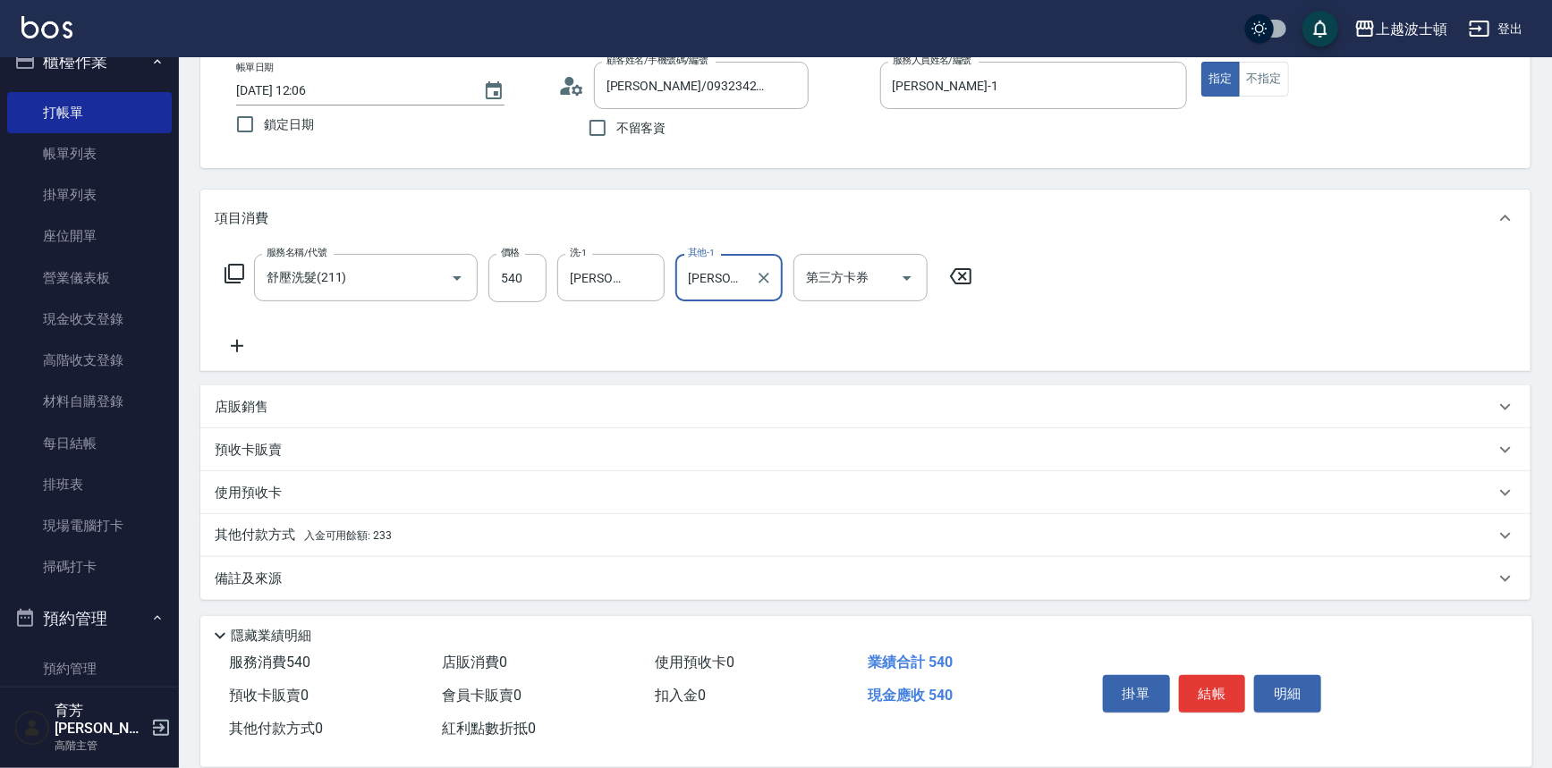
click at [325, 541] on span "入金可用餘額: 233" at bounding box center [348, 536] width 88 height 13
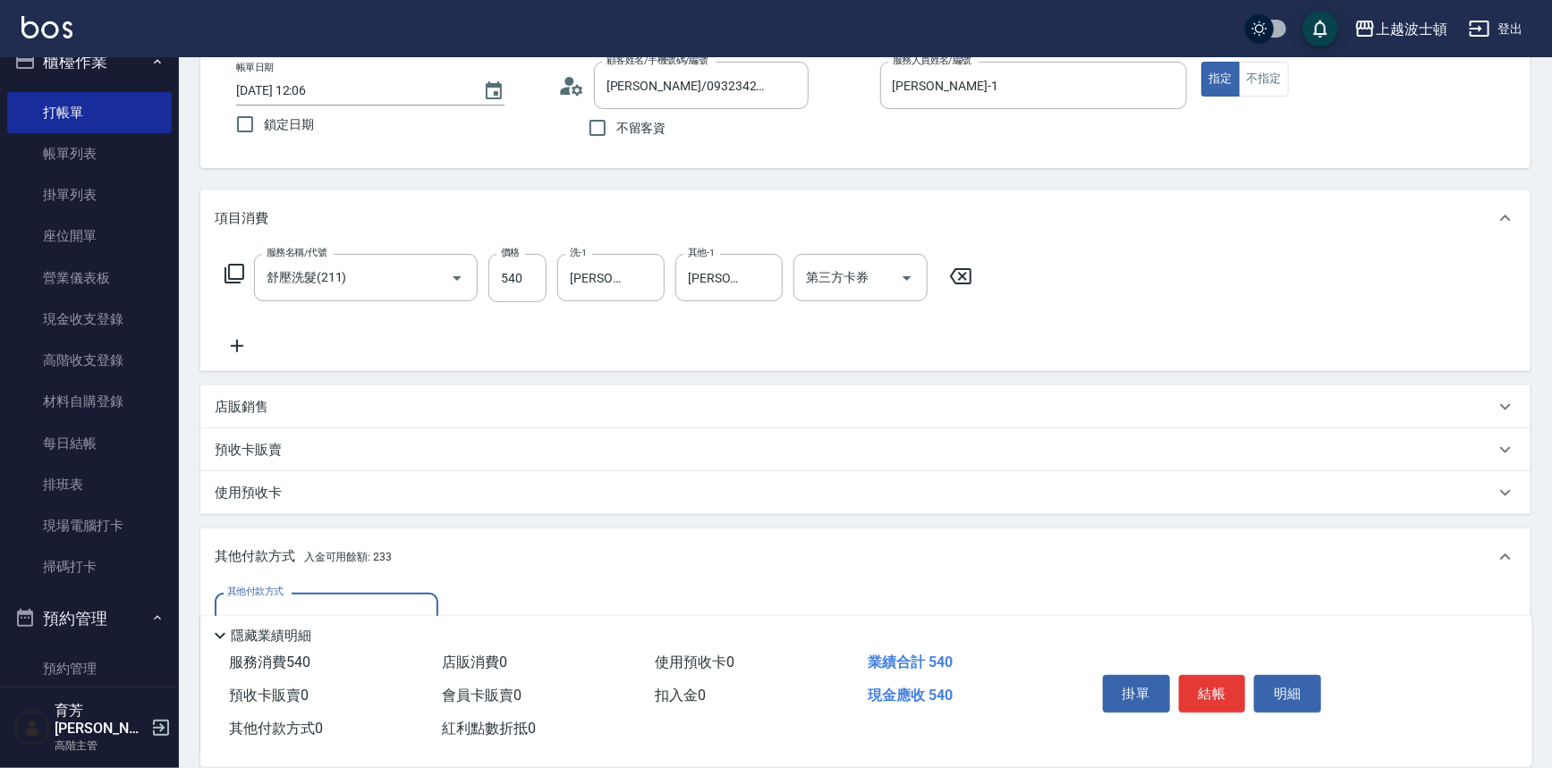
scroll to position [0, 0]
drag, startPoint x: 1547, startPoint y: 223, endPoint x: 1547, endPoint y: 342, distance: 119.0
click at [1547, 342] on div "Key In 打帳單 上一筆訂單:#3 帳單速查 結帳前確認明細 連續打單結帳 掛單 結帳 明細 帳單日期 [DATE] 12:06 鎖定日期 顧客姓名/手機…" at bounding box center [865, 466] width 1373 height 1026
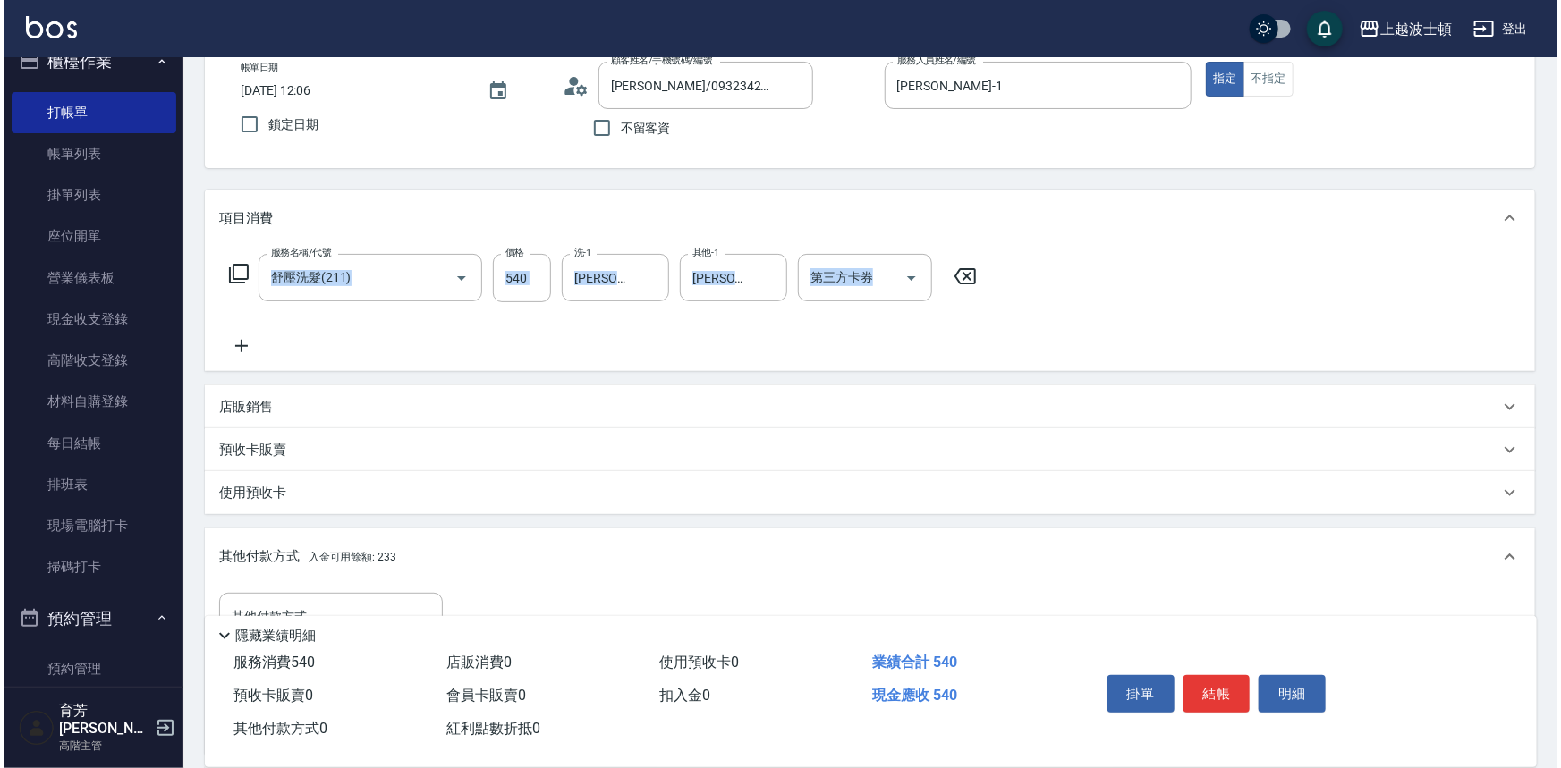
scroll to position [245, 0]
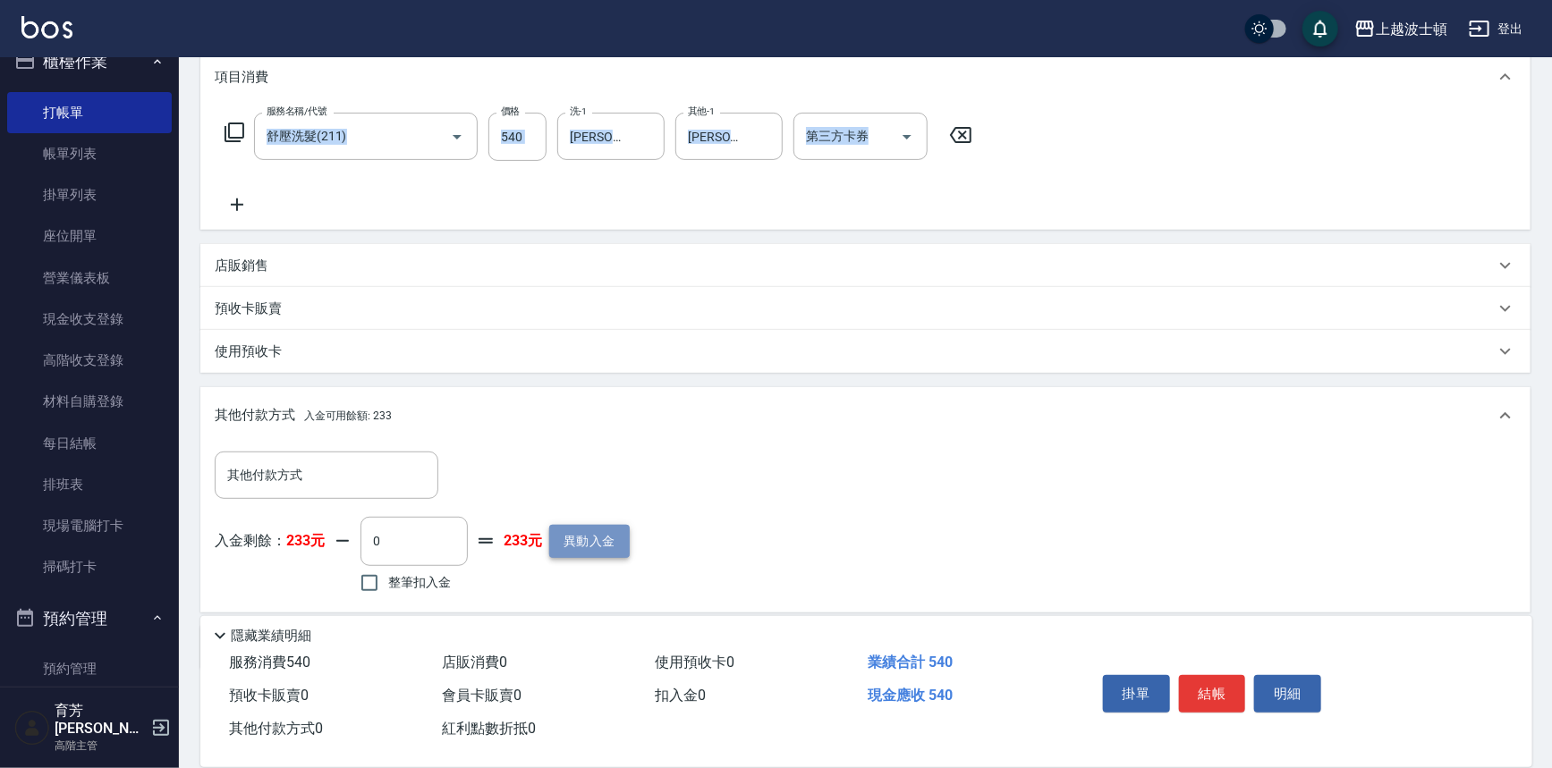
click at [590, 554] on button "異動入金" at bounding box center [589, 541] width 81 height 33
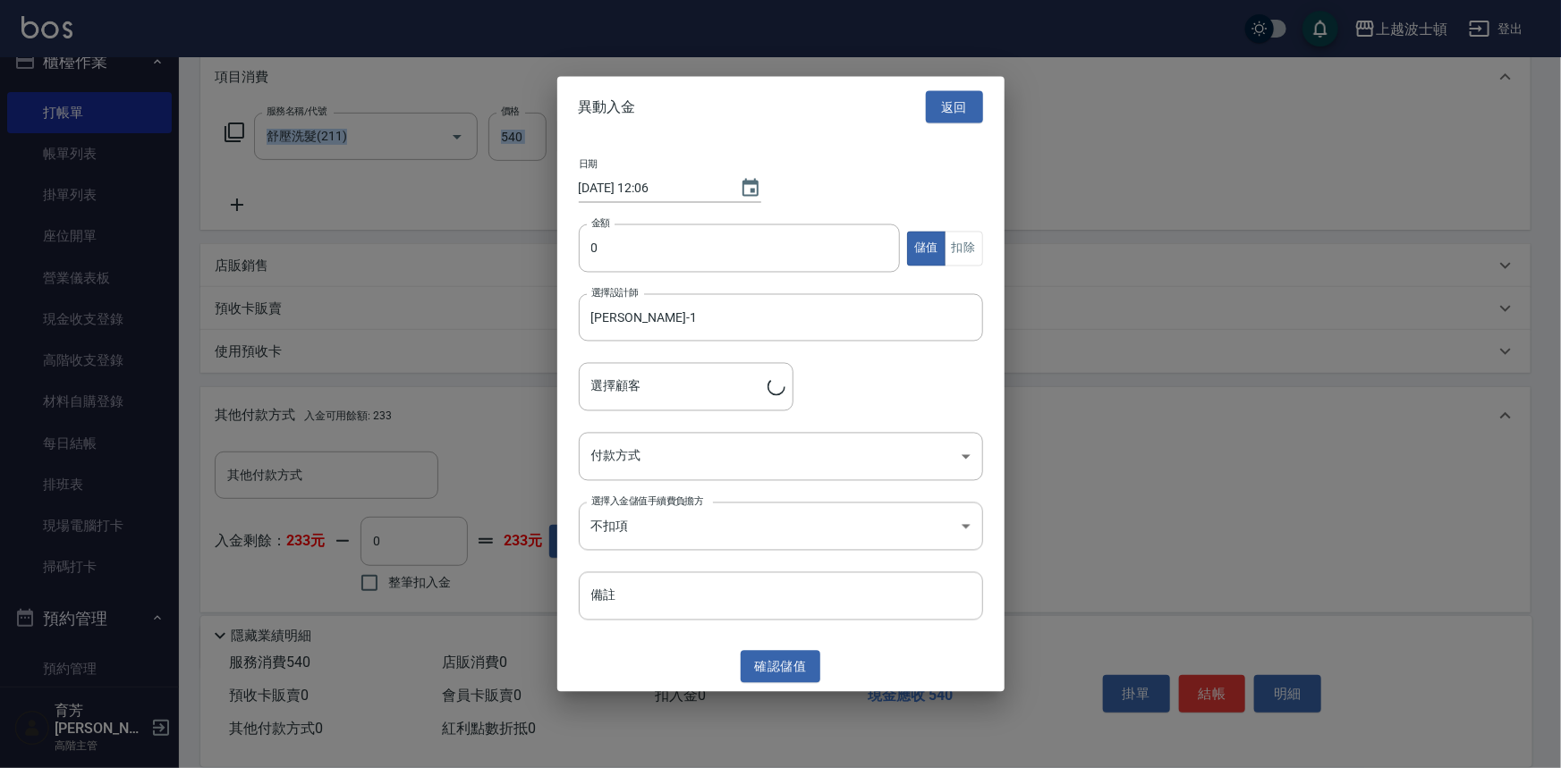
type input "[PERSON_NAME]/0932342778/00788"
click at [583, 246] on input "0" at bounding box center [740, 249] width 322 height 48
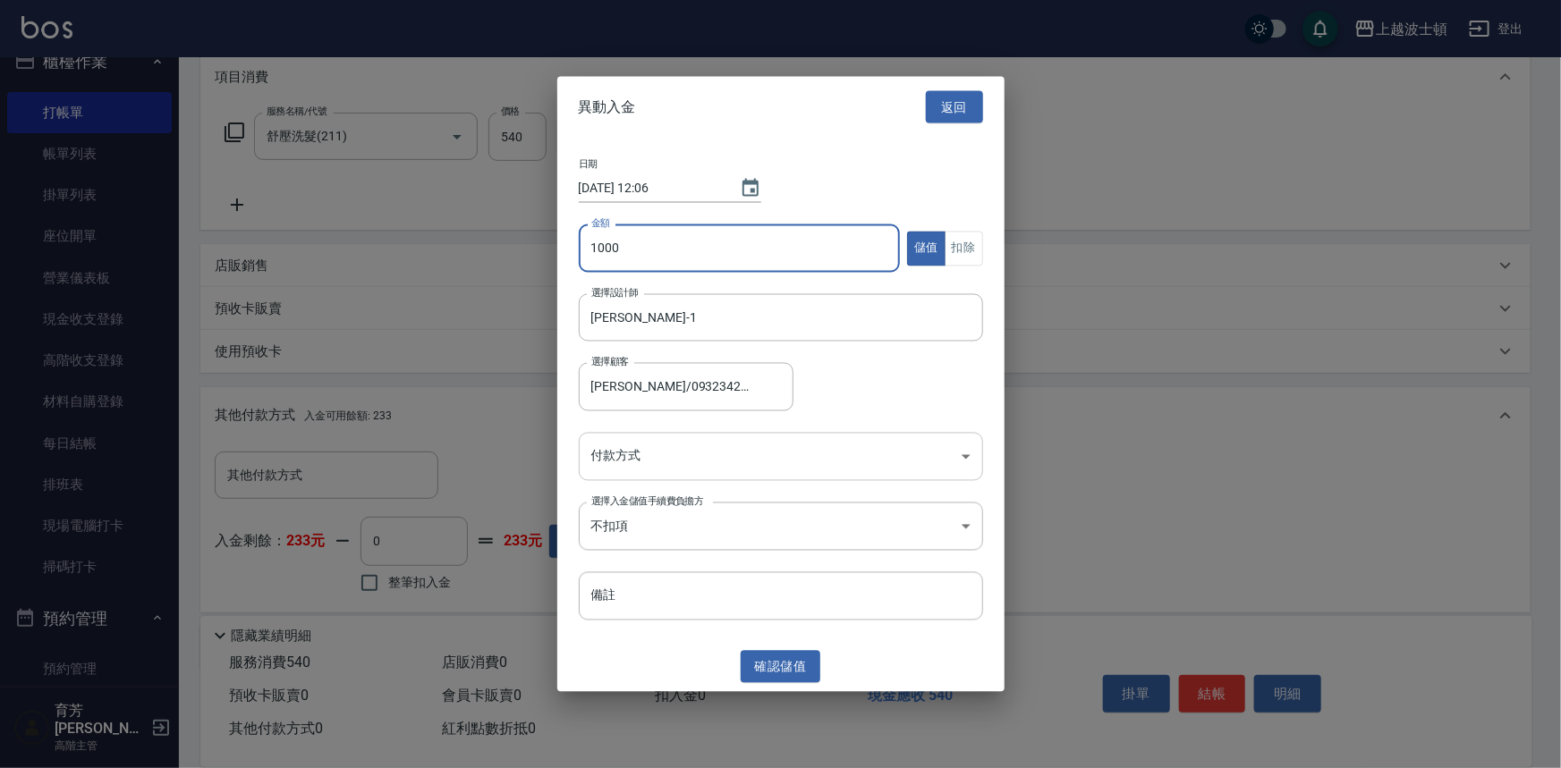
type input "1000"
click at [673, 455] on body "上越波士頓 登出 櫃檯作業 打帳單 帳單列表 掛單列表 座位開單 營業儀表板 現金收支登錄 高階收支登錄 材料自購登錄 每日結帳 排班表 現場電腦打卡 掃碼打…" at bounding box center [780, 296] width 1561 height 1083
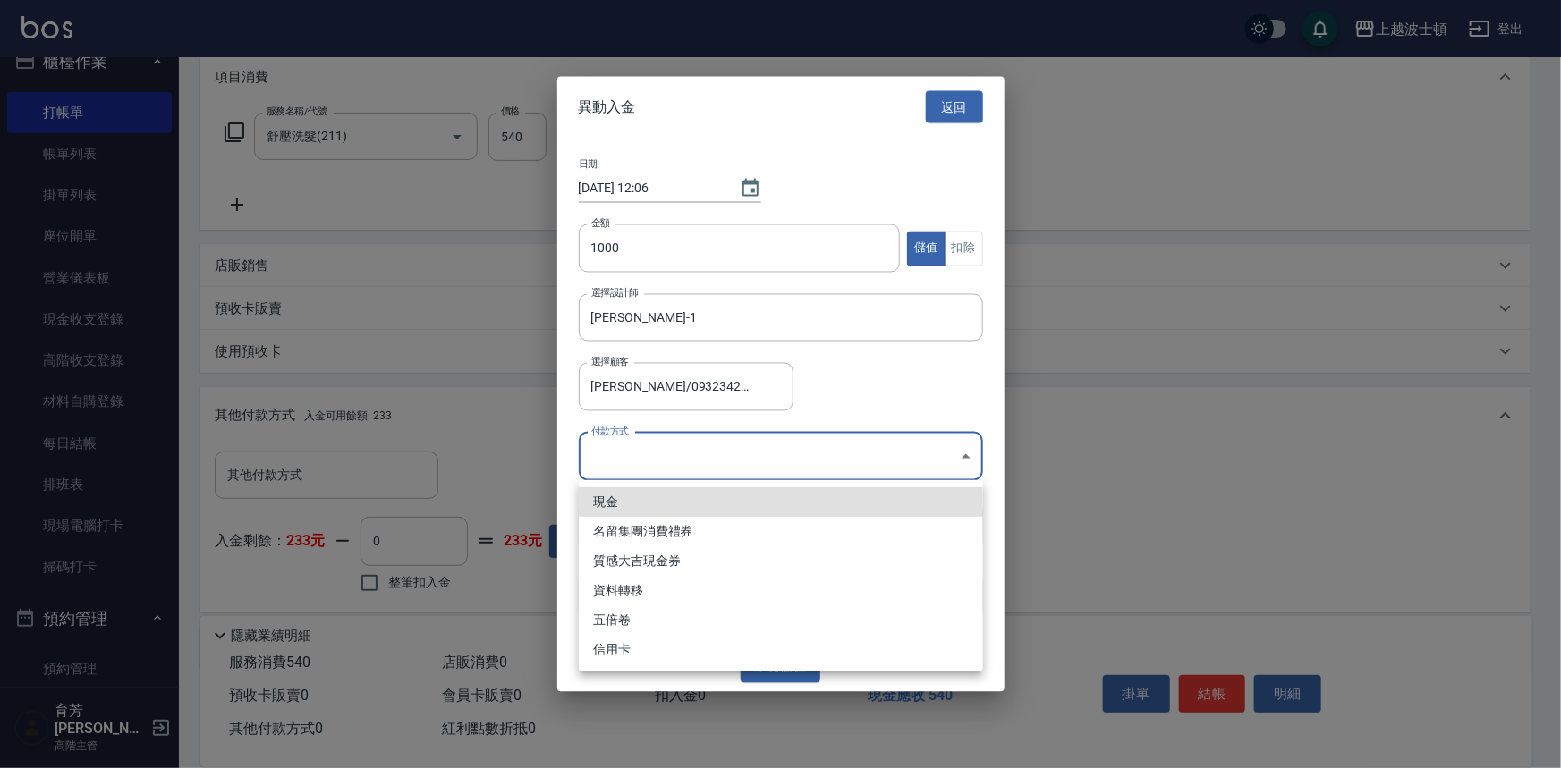
click at [646, 510] on li "現金" at bounding box center [781, 502] width 404 height 30
type input "現金"
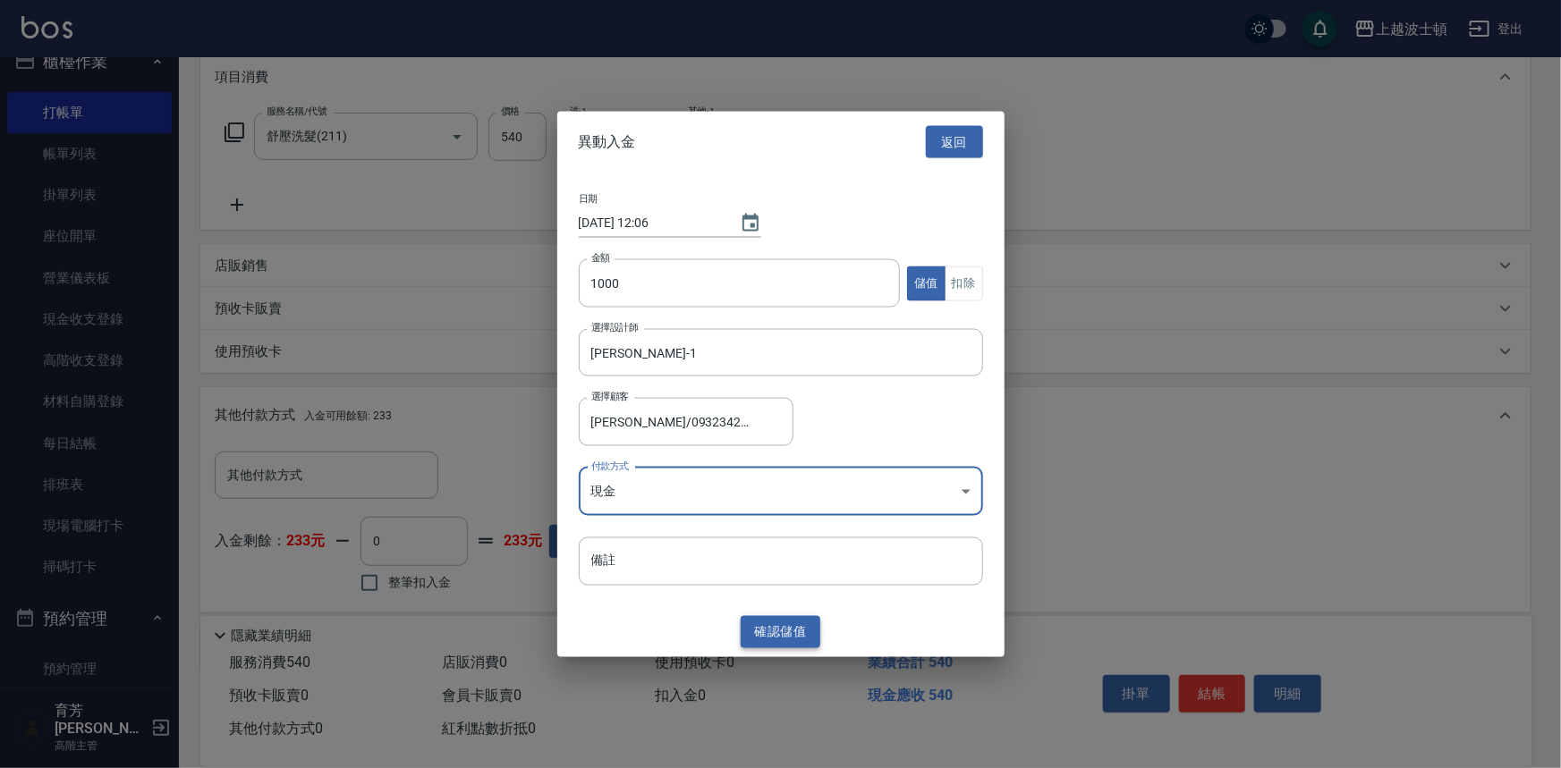
click at [783, 631] on button "確認 儲值" at bounding box center [781, 631] width 81 height 33
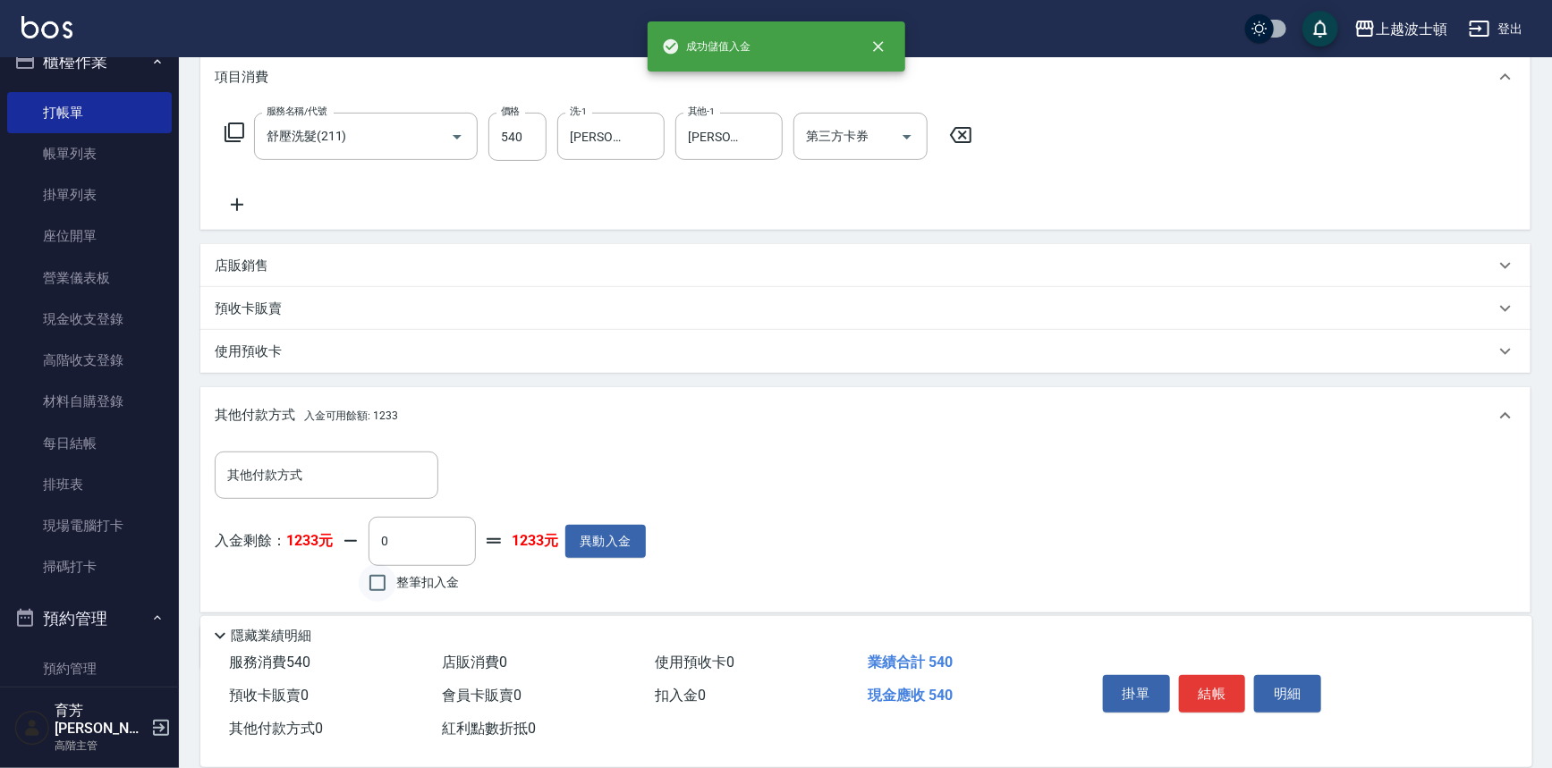
click at [376, 589] on input "整筆扣入金" at bounding box center [378, 583] width 38 height 38
checkbox input "true"
type input "540"
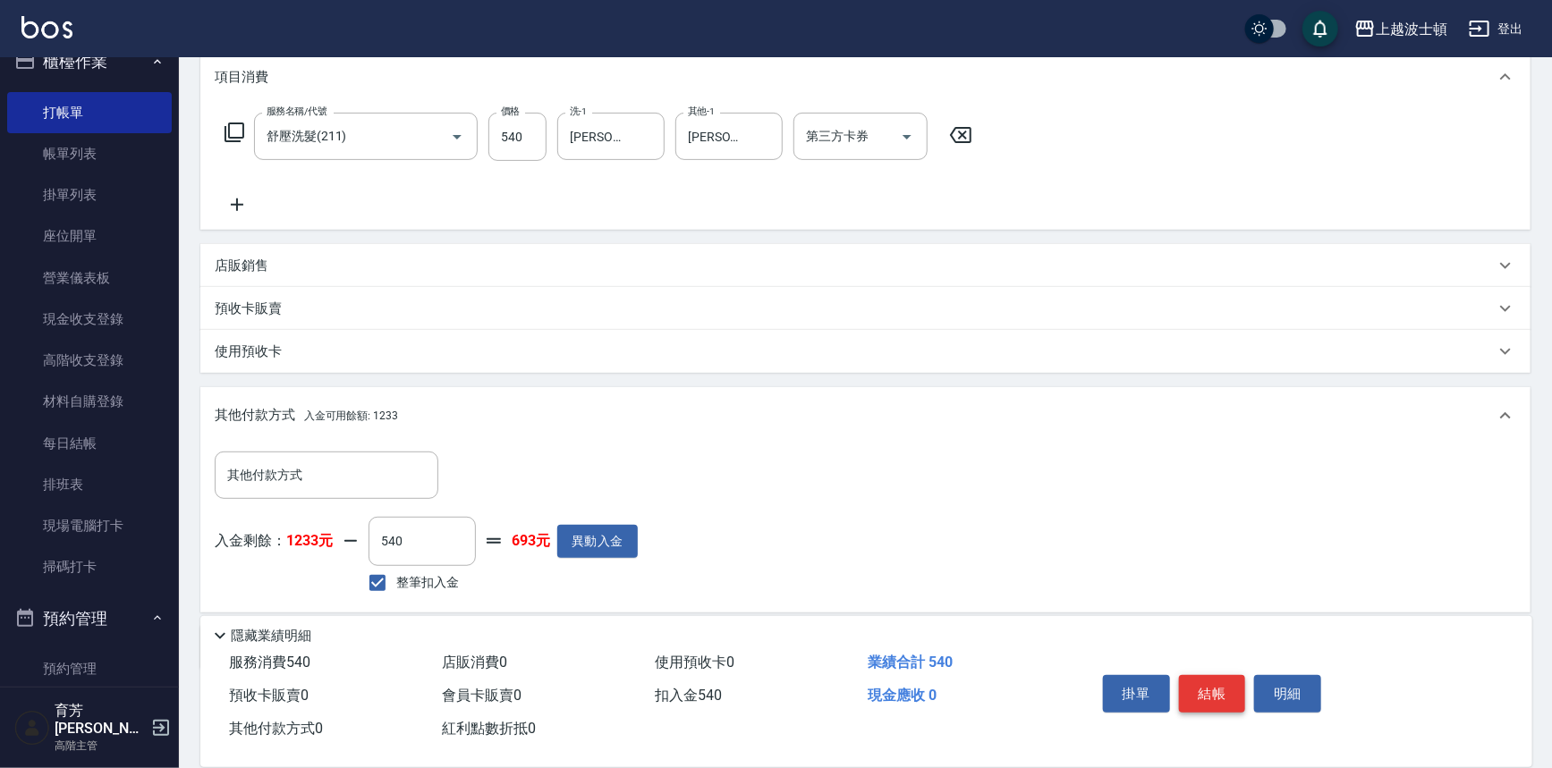
click at [1208, 689] on button "結帳" at bounding box center [1212, 694] width 67 height 38
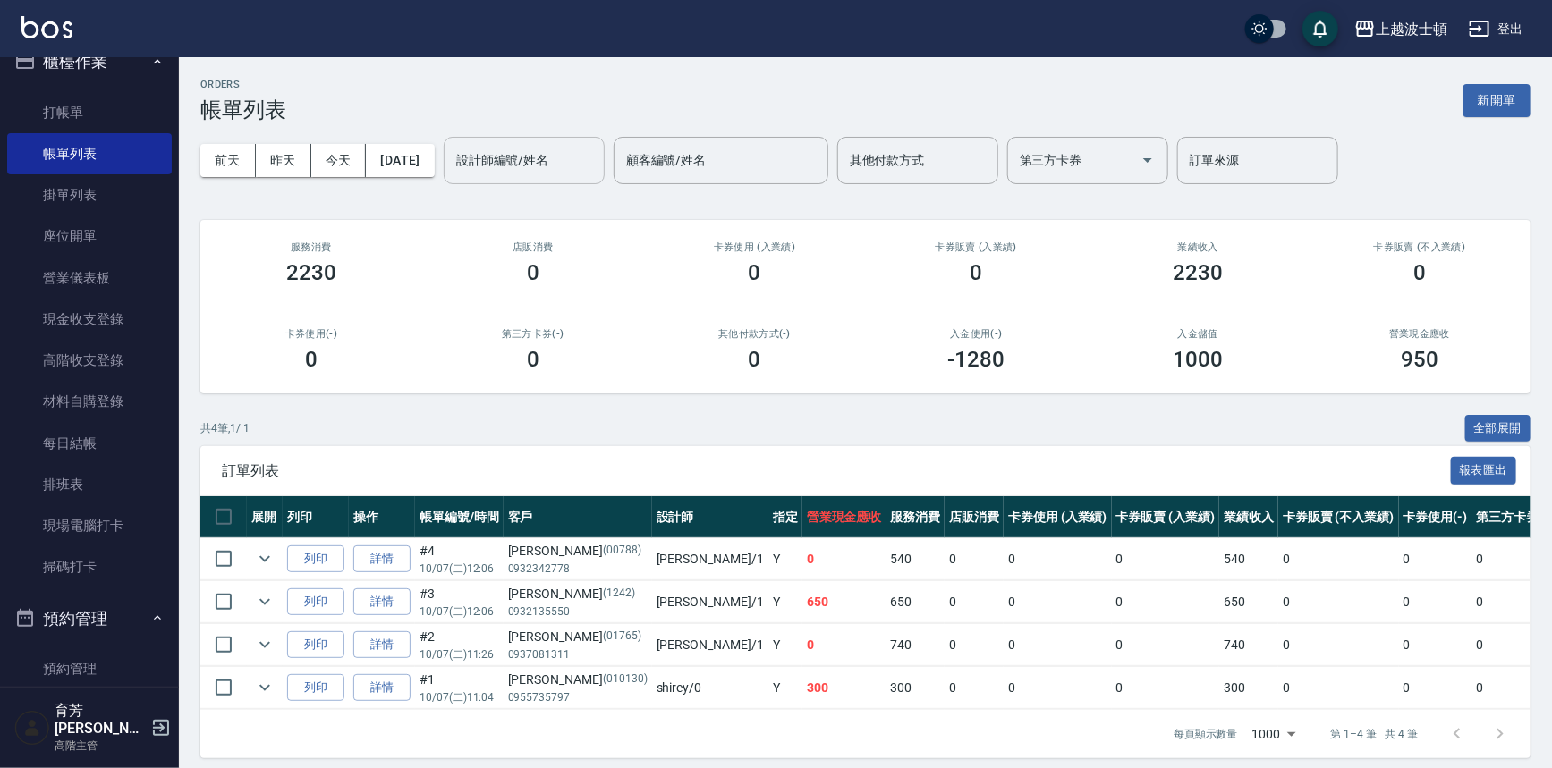
drag, startPoint x: 501, startPoint y: 166, endPoint x: 510, endPoint y: 171, distance: 10.0
click at [501, 161] on input "設計師編號/姓名" at bounding box center [524, 160] width 145 height 31
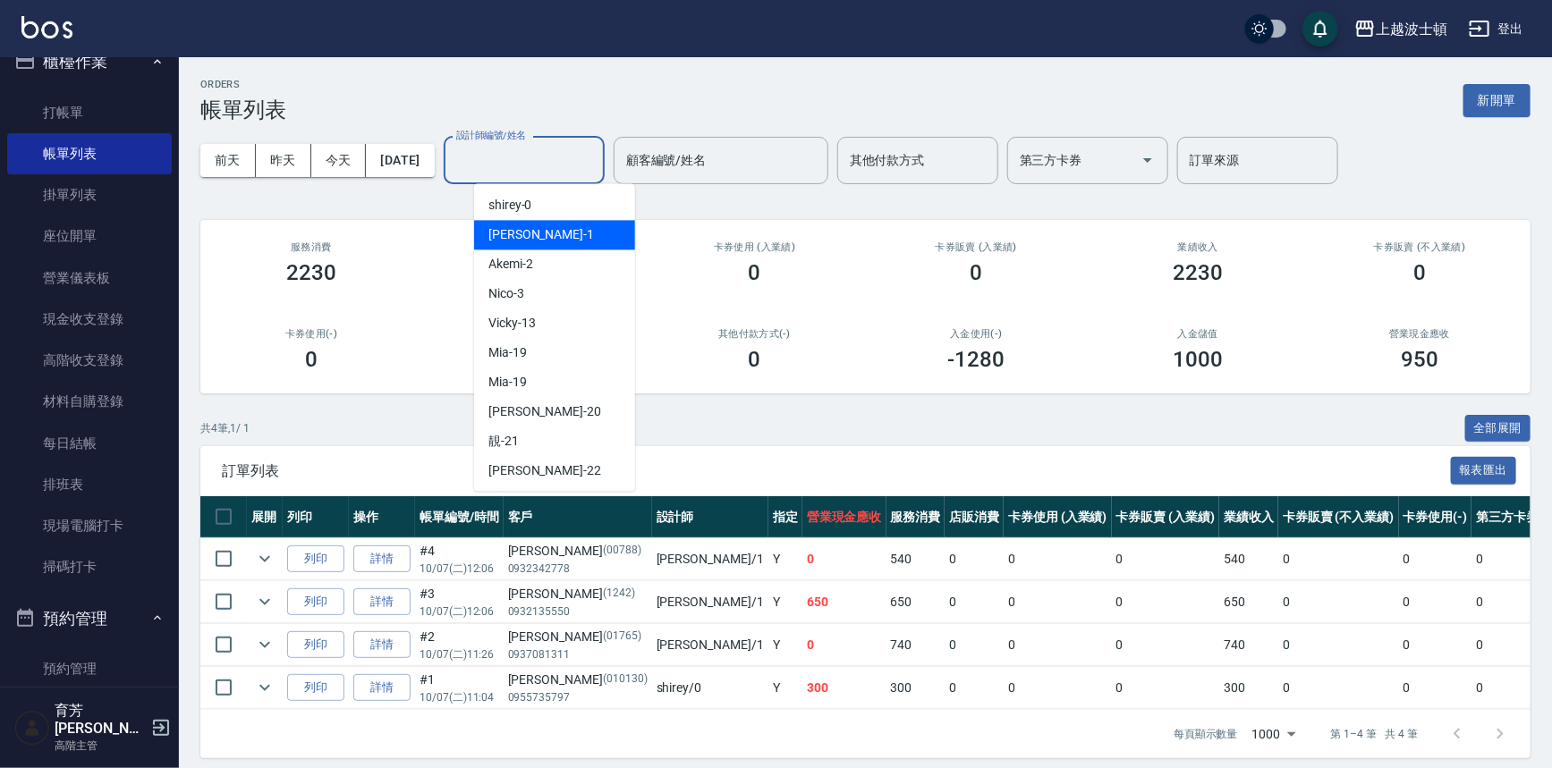
click at [520, 225] on span "[PERSON_NAME] -1" at bounding box center [541, 234] width 106 height 19
type input "[PERSON_NAME]-1"
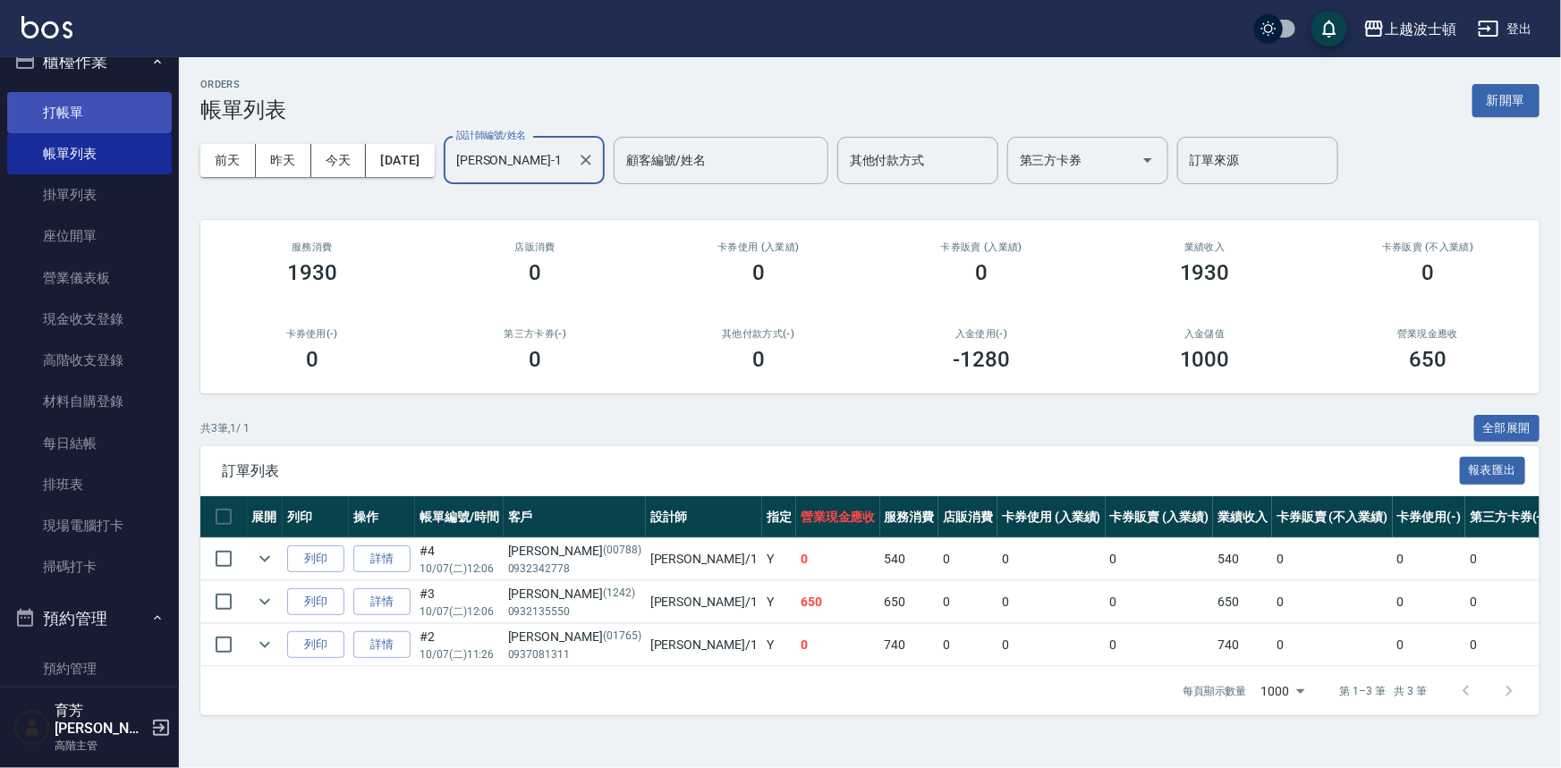
click at [123, 116] on link "打帳單" at bounding box center [89, 112] width 165 height 41
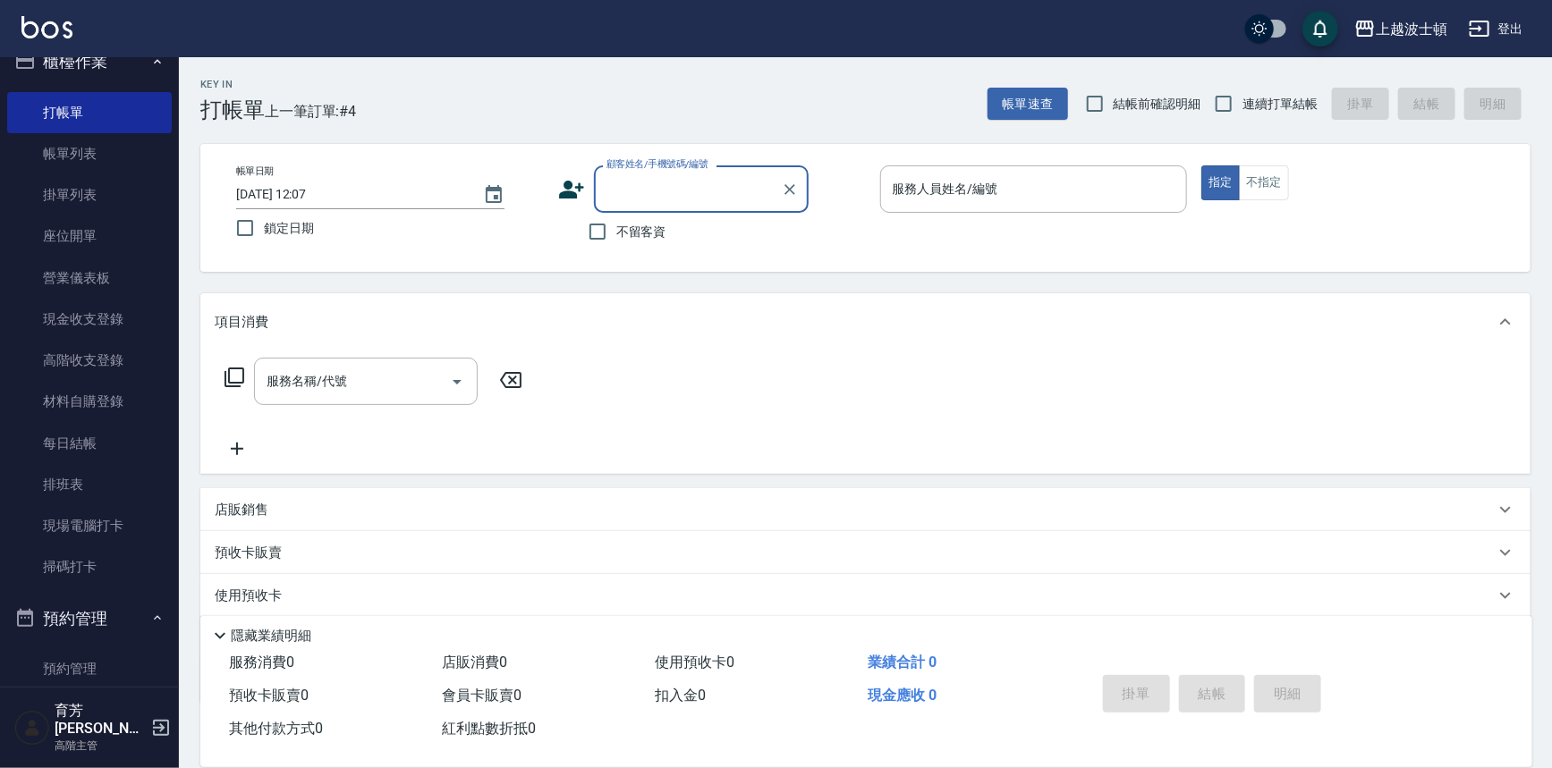
click at [628, 233] on span "不留客資" at bounding box center [641, 232] width 50 height 19
click at [616, 233] on input "不留客資" at bounding box center [598, 232] width 38 height 38
checkbox input "true"
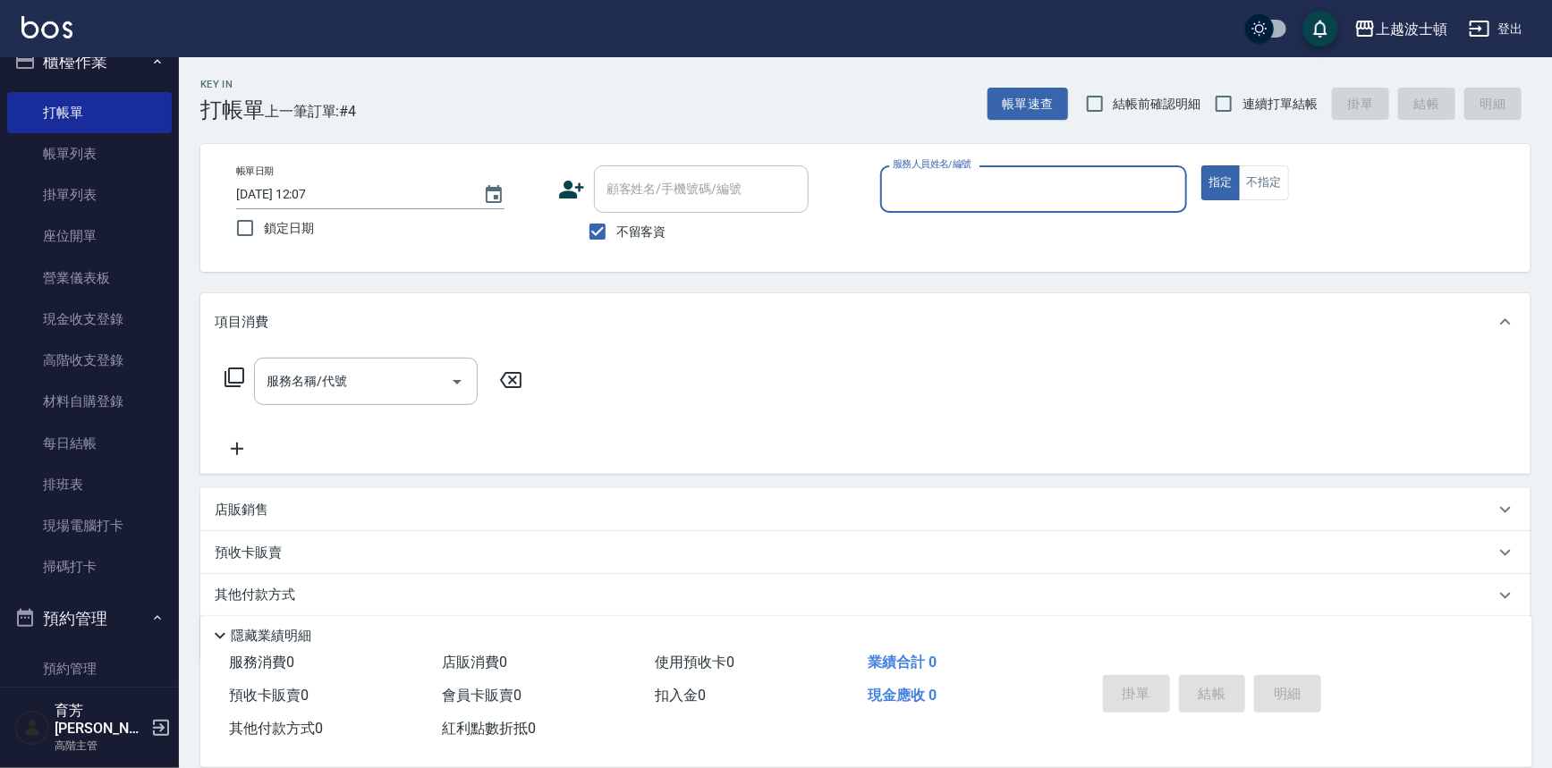
click at [955, 196] on input "服務人員姓名/編號" at bounding box center [1034, 189] width 292 height 31
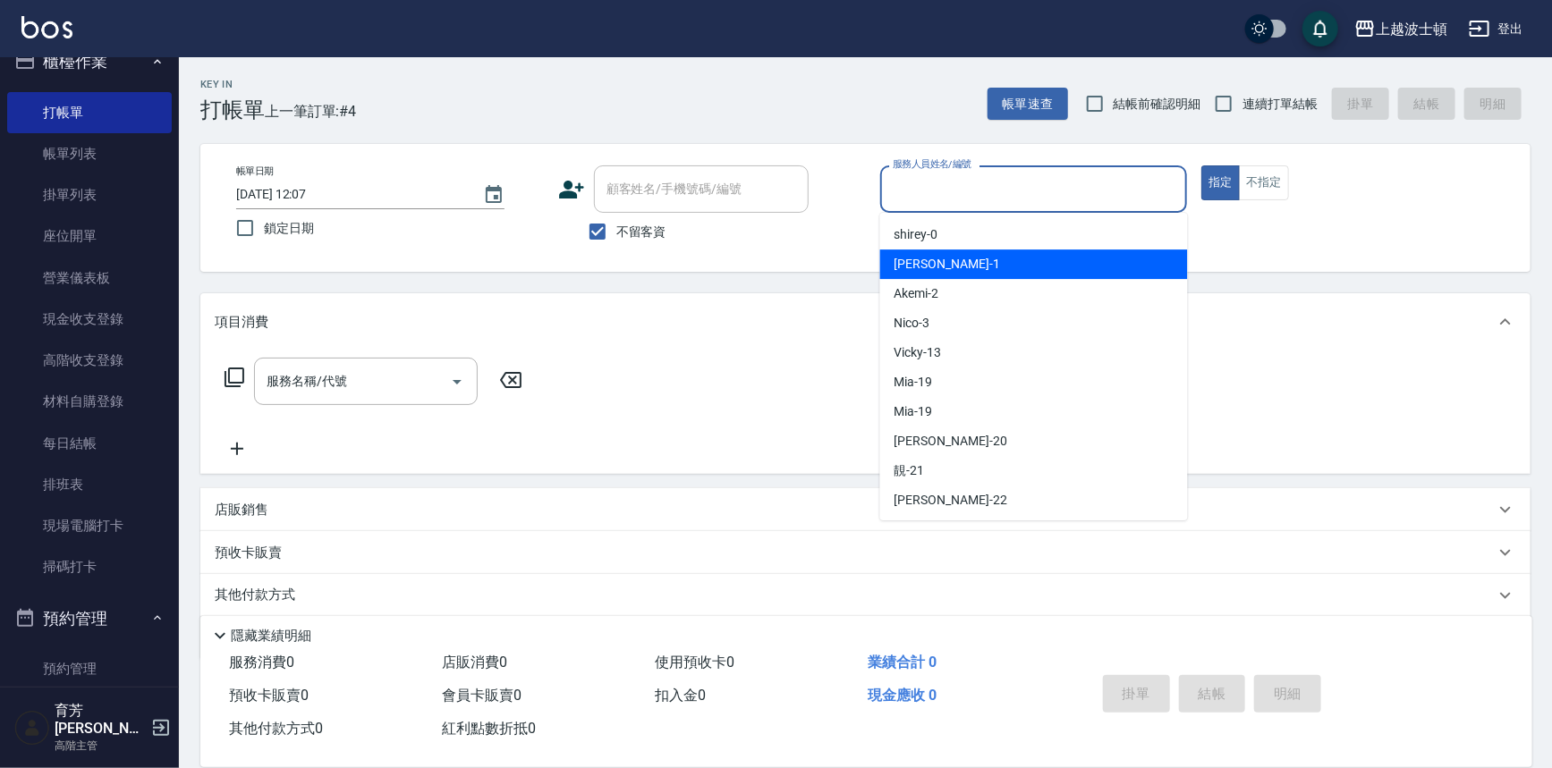
click at [954, 251] on div "[PERSON_NAME] -1" at bounding box center [1034, 265] width 308 height 30
type input "[PERSON_NAME]-1"
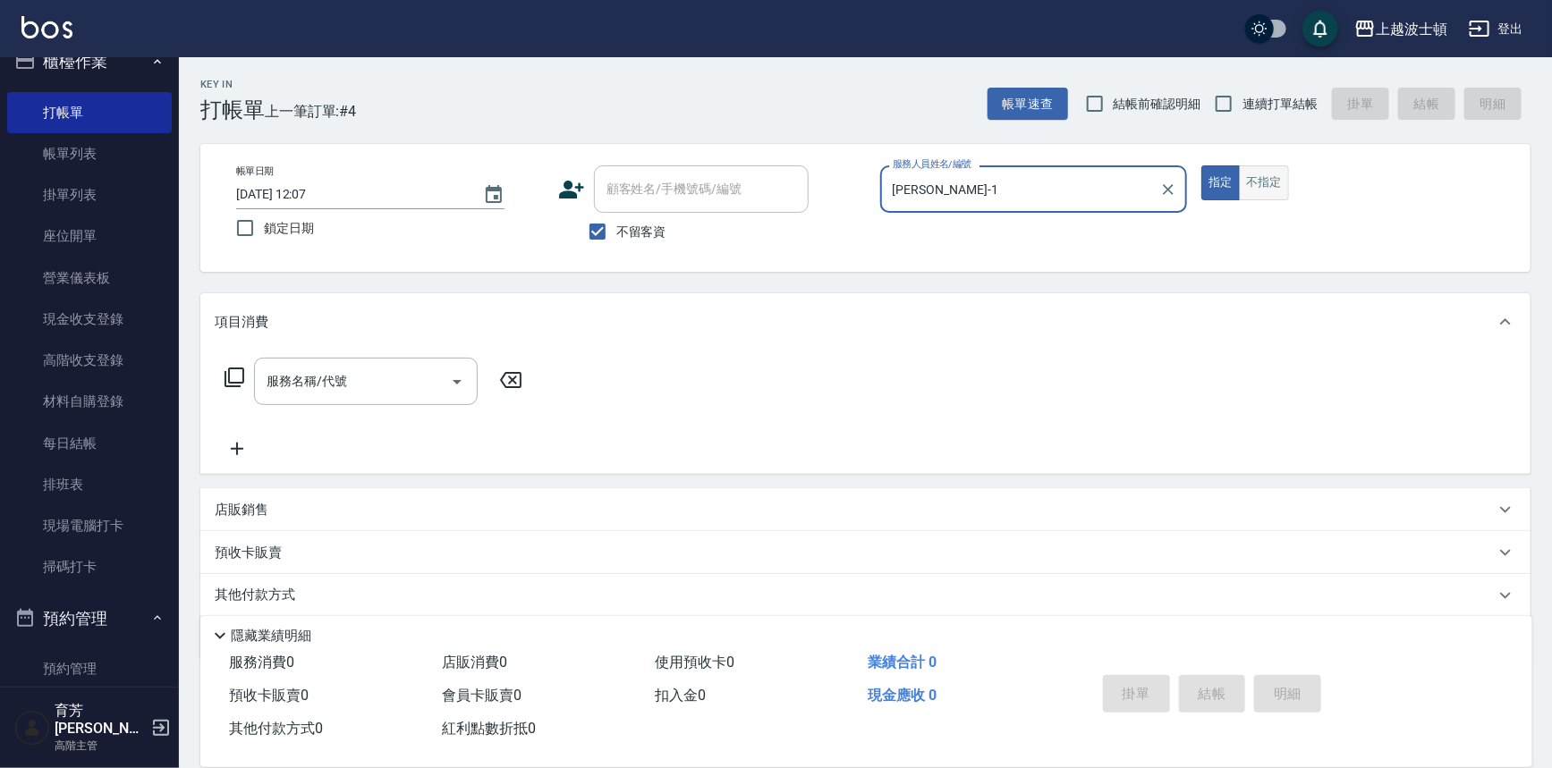
click at [1276, 184] on button "不指定" at bounding box center [1264, 182] width 50 height 35
click at [322, 388] on input "服務名稱/代號" at bounding box center [352, 381] width 181 height 31
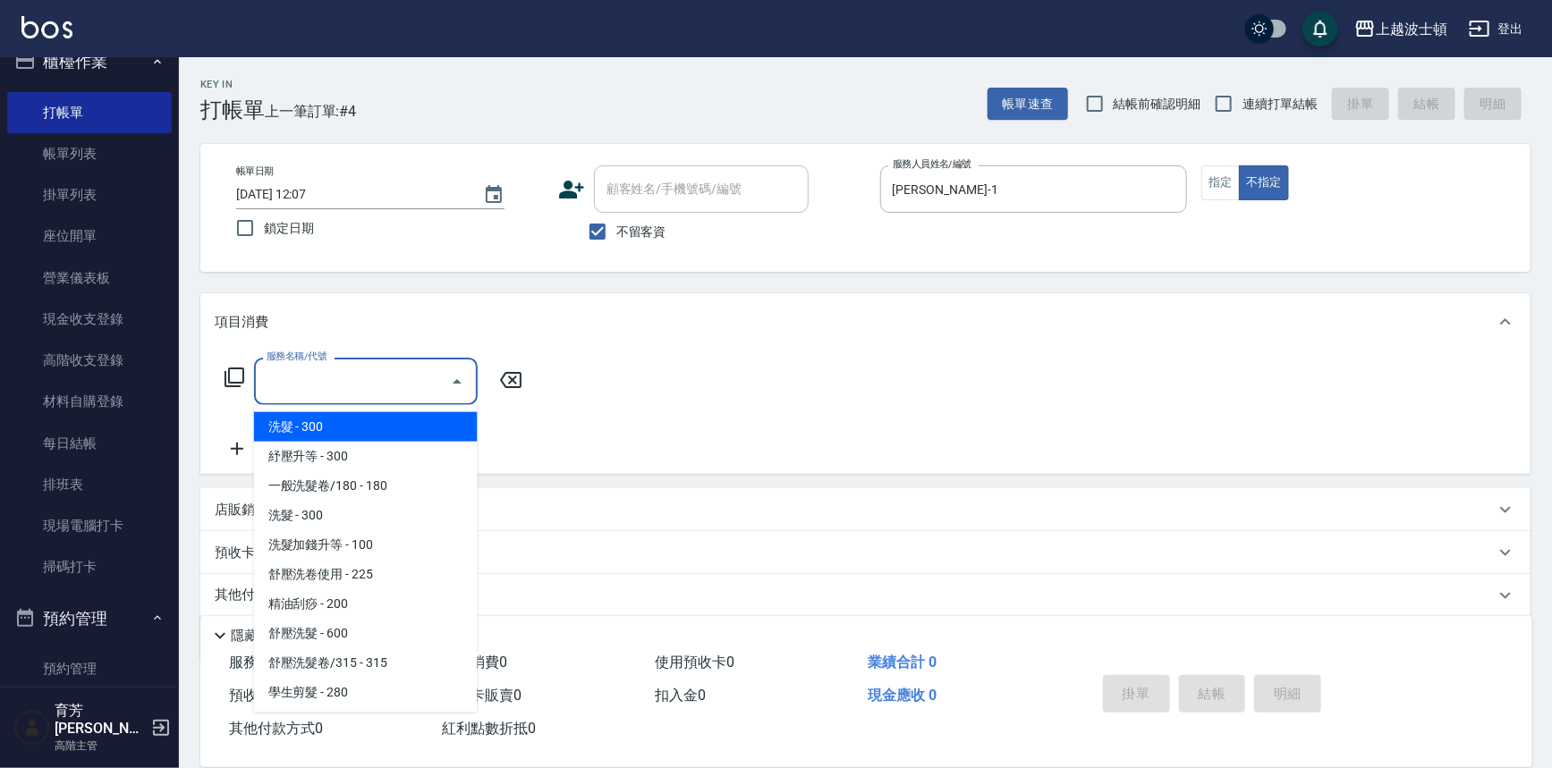
click at [323, 421] on span "洗髮 - 300" at bounding box center [366, 427] width 224 height 30
type input "洗髮(201)"
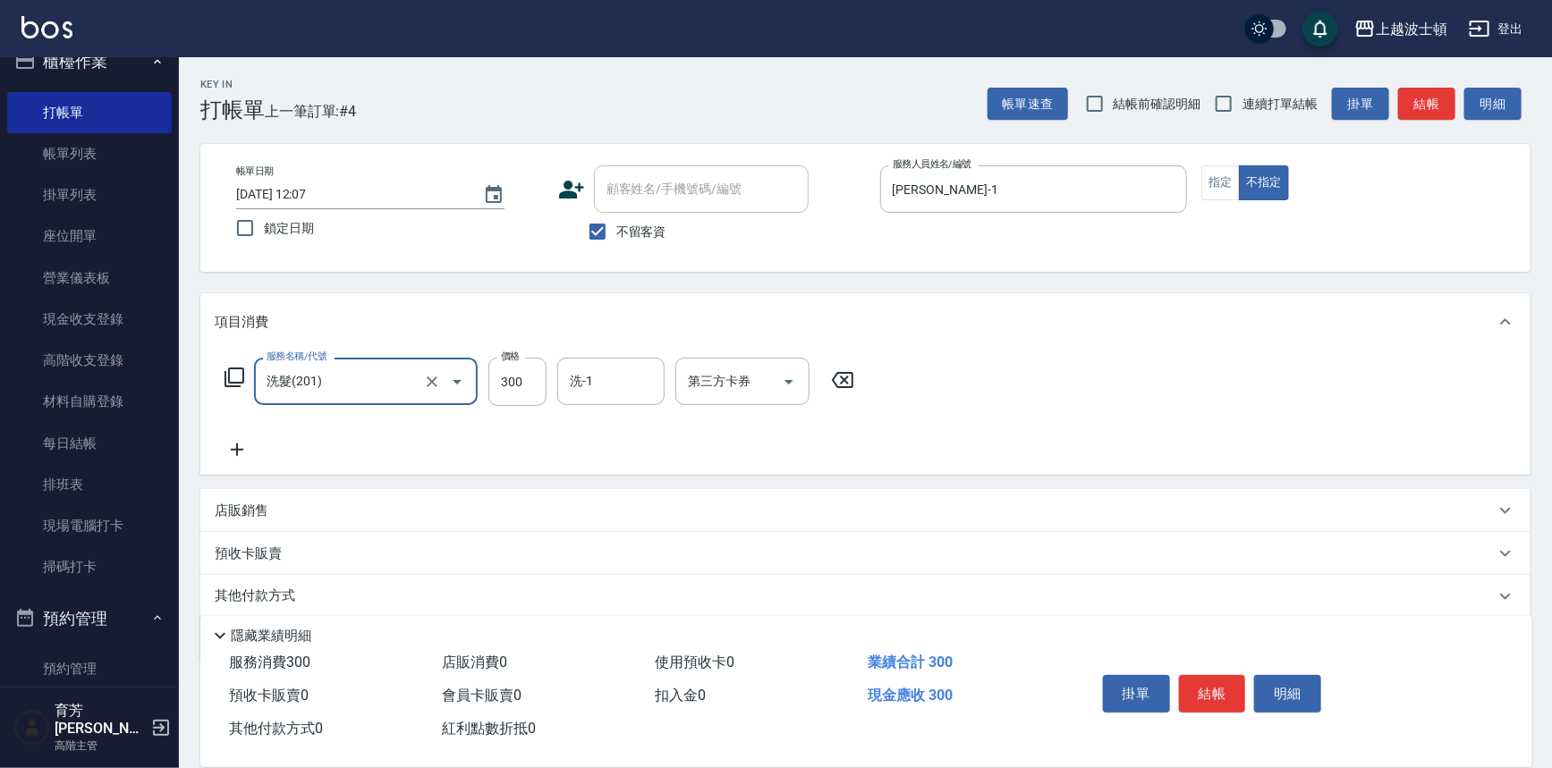
click at [235, 447] on icon at bounding box center [237, 449] width 45 height 21
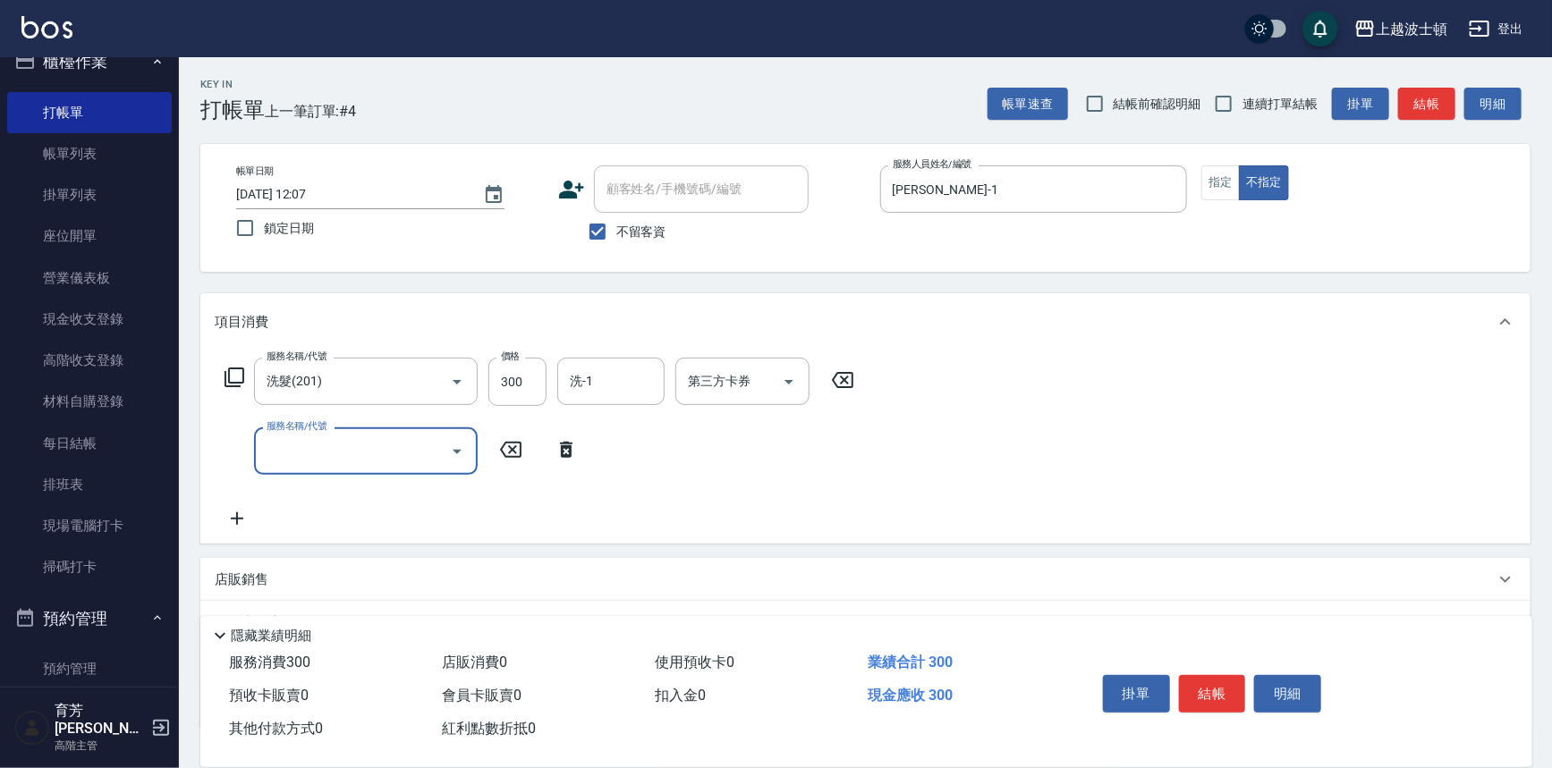
drag, startPoint x: 235, startPoint y: 447, endPoint x: 326, endPoint y: 445, distance: 90.4
click at [322, 447] on input "服務名稱/代號" at bounding box center [352, 451] width 181 height 31
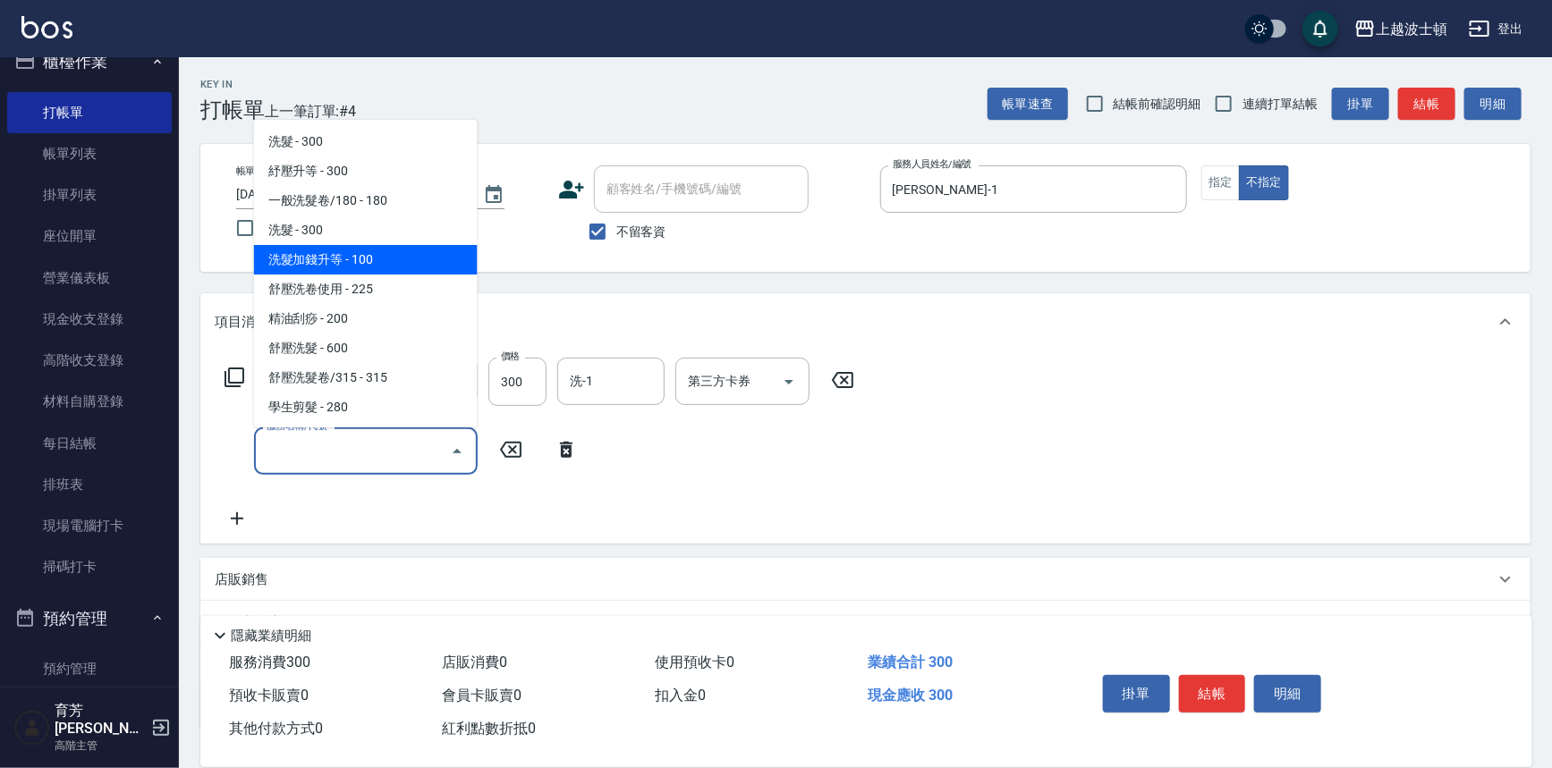
click at [386, 263] on span "洗髮加錢升等 - 100" at bounding box center [366, 260] width 224 height 30
type input "洗髮加錢升等(206)"
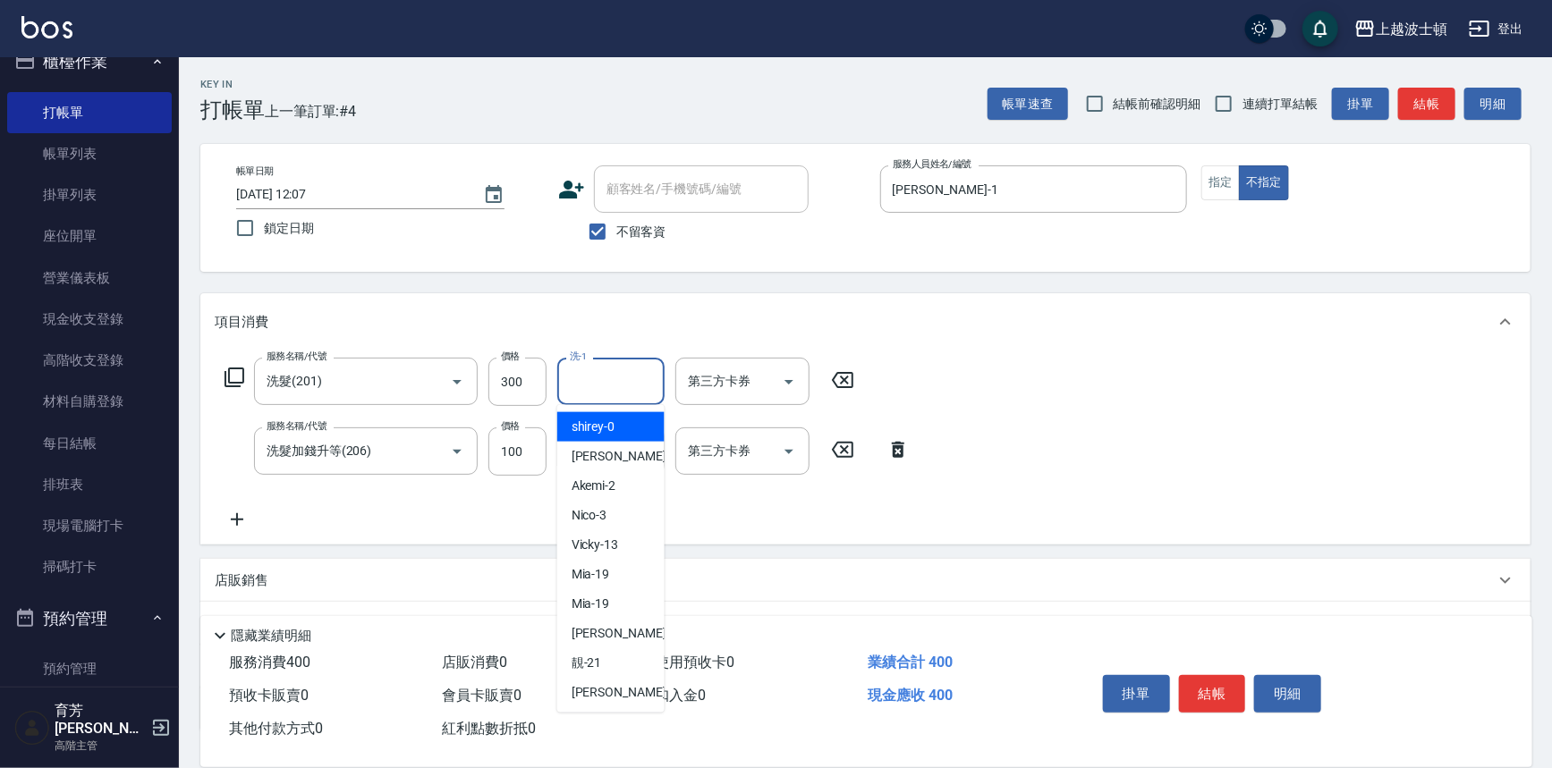
click at [589, 385] on input "洗-1" at bounding box center [610, 381] width 91 height 31
click at [622, 689] on div "雅如 -22" at bounding box center [610, 693] width 107 height 30
type input "[PERSON_NAME]-22"
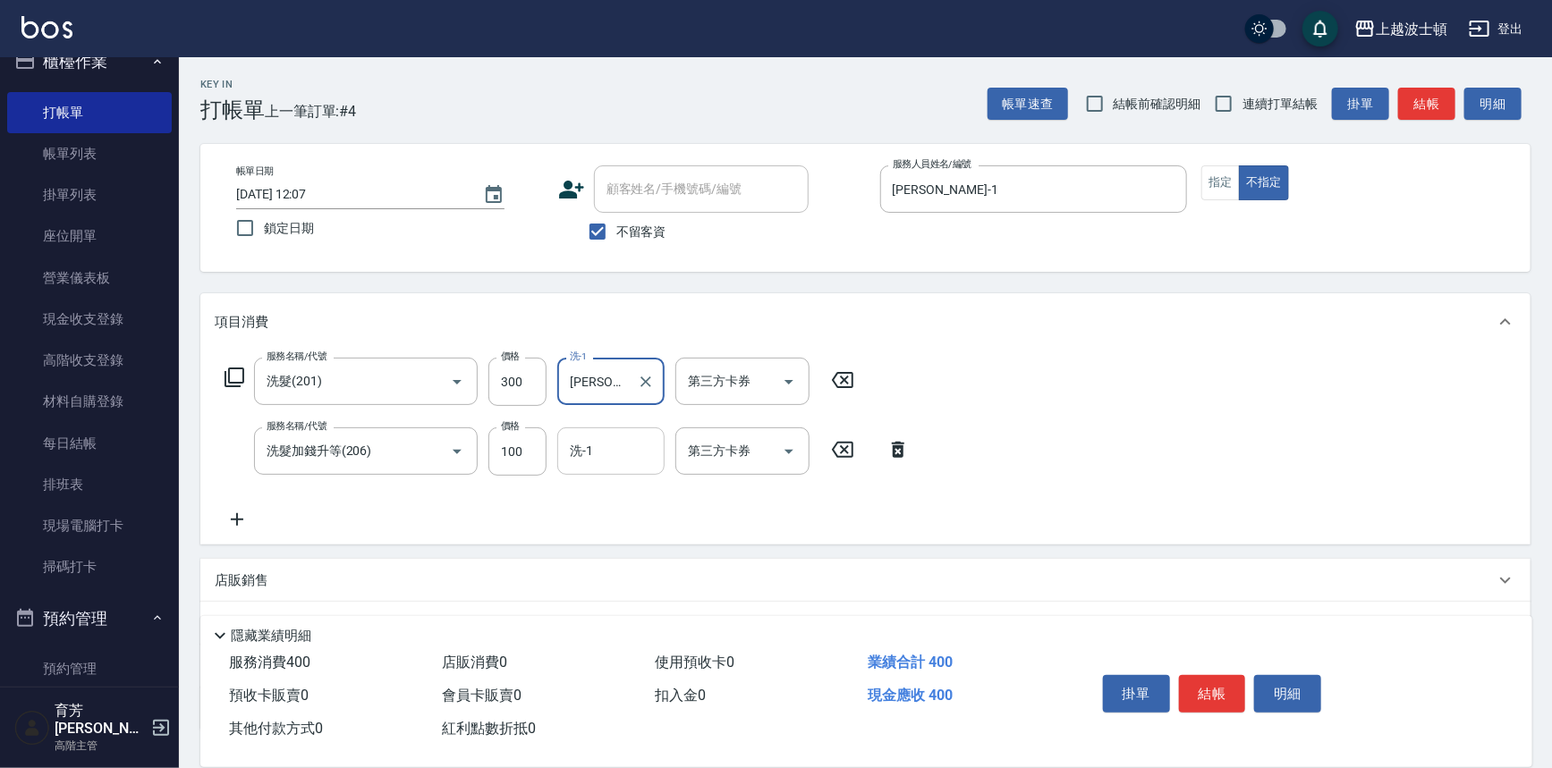
drag, startPoint x: 622, startPoint y: 451, endPoint x: 621, endPoint y: 438, distance: 12.6
click at [621, 451] on input "洗-1" at bounding box center [610, 451] width 91 height 31
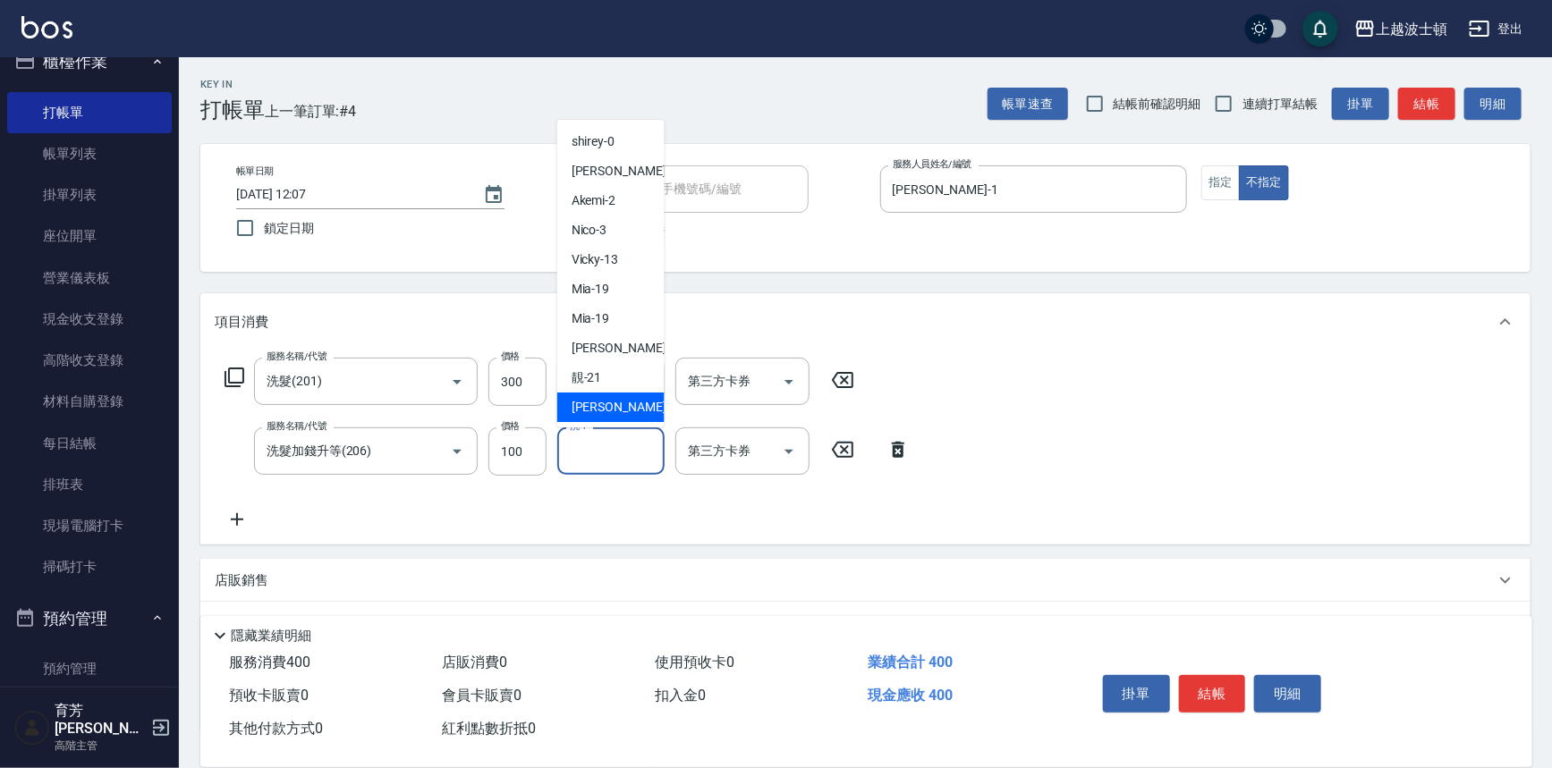
click at [602, 402] on span "雅如 -22" at bounding box center [628, 407] width 113 height 19
type input "[PERSON_NAME]-22"
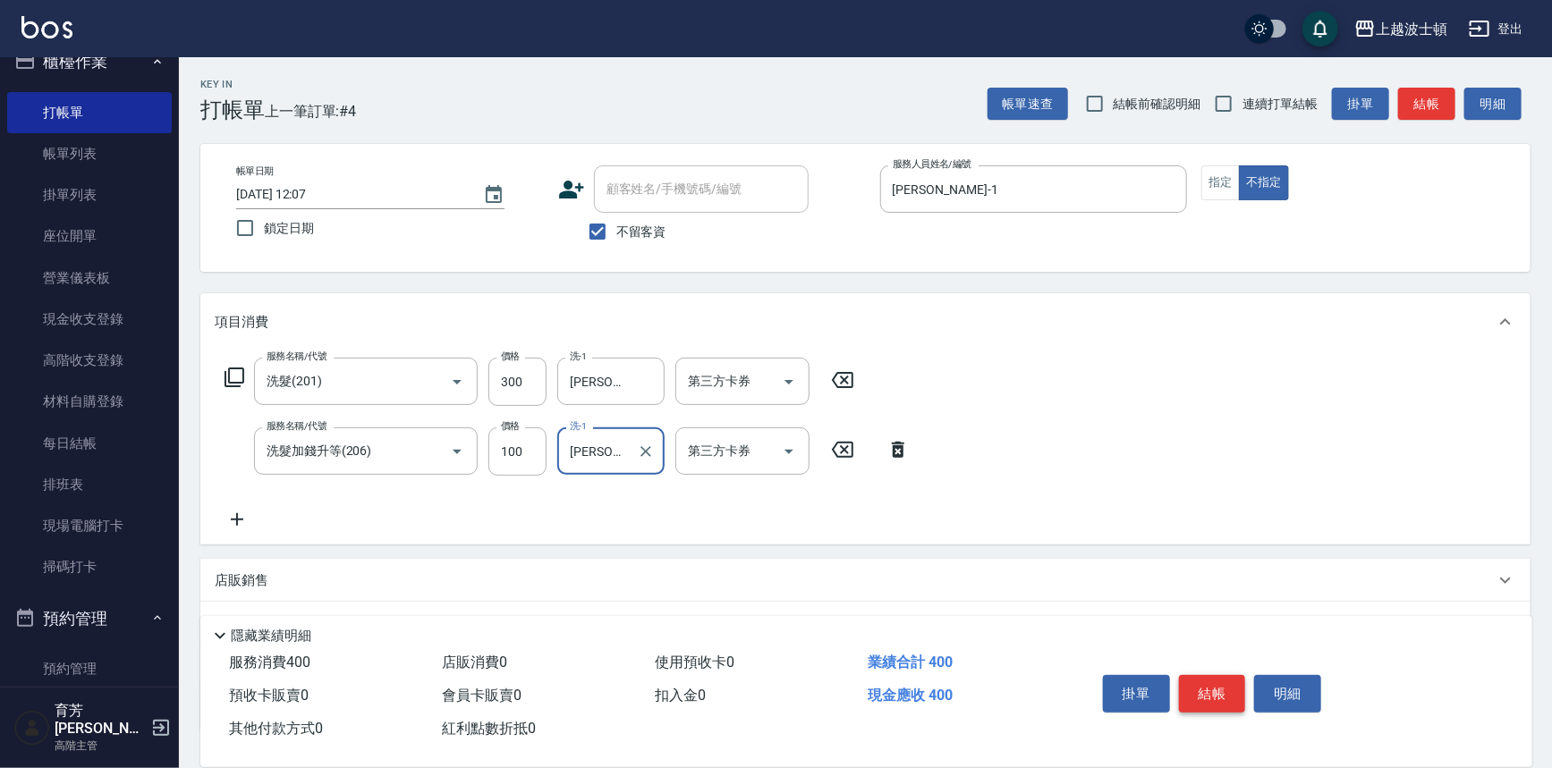
click at [1204, 685] on button "結帳" at bounding box center [1212, 694] width 67 height 38
